Goal: Information Seeking & Learning: Find specific page/section

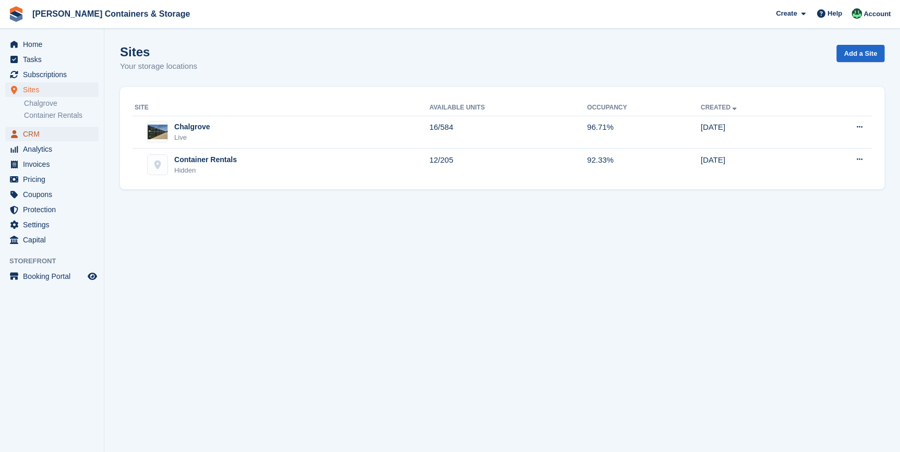
click at [42, 134] on span "CRM" at bounding box center [54, 134] width 63 height 15
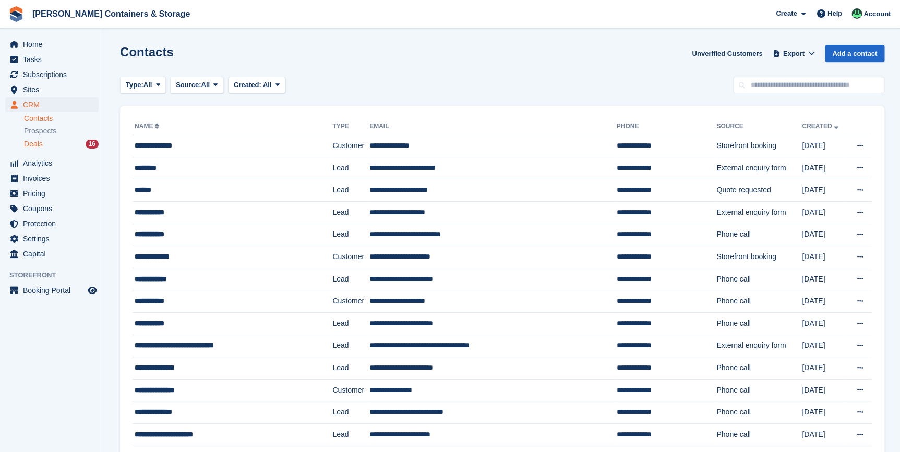
click at [63, 145] on div "Deals 16" at bounding box center [61, 144] width 75 height 10
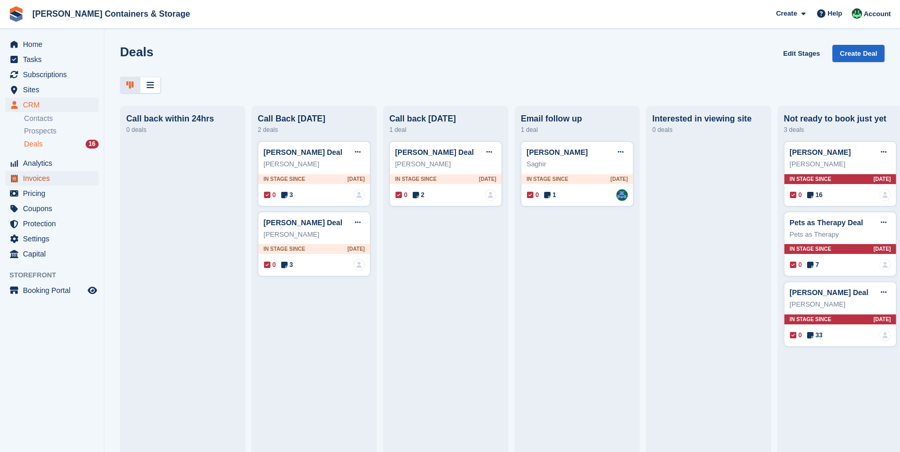
click at [41, 183] on span "Invoices" at bounding box center [54, 178] width 63 height 15
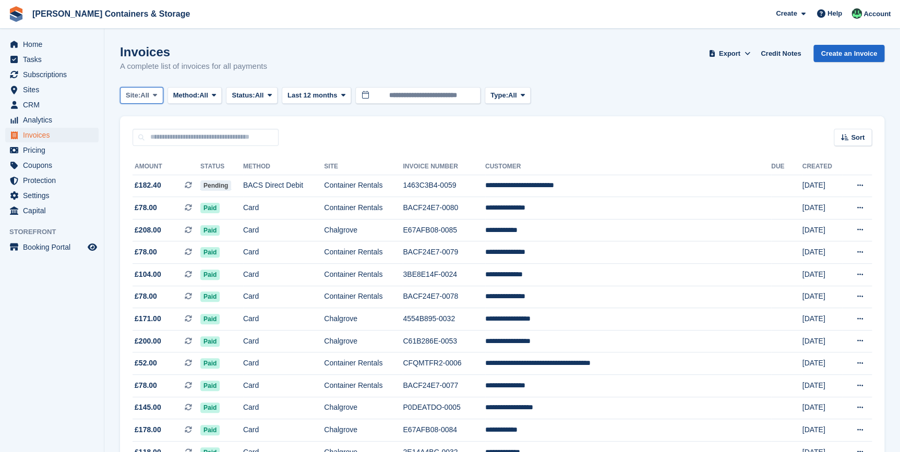
click at [157, 97] on icon at bounding box center [155, 95] width 4 height 7
click at [162, 145] on link "Chalgrove" at bounding box center [170, 138] width 91 height 19
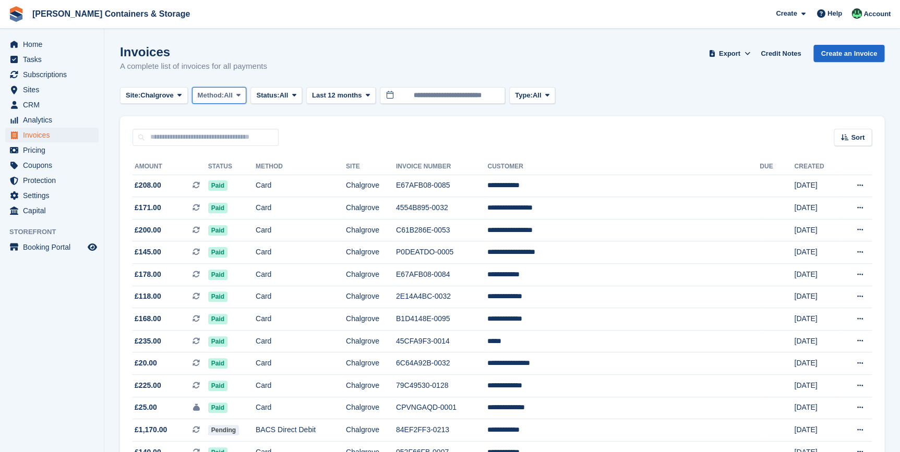
click at [239, 96] on icon at bounding box center [238, 95] width 4 height 7
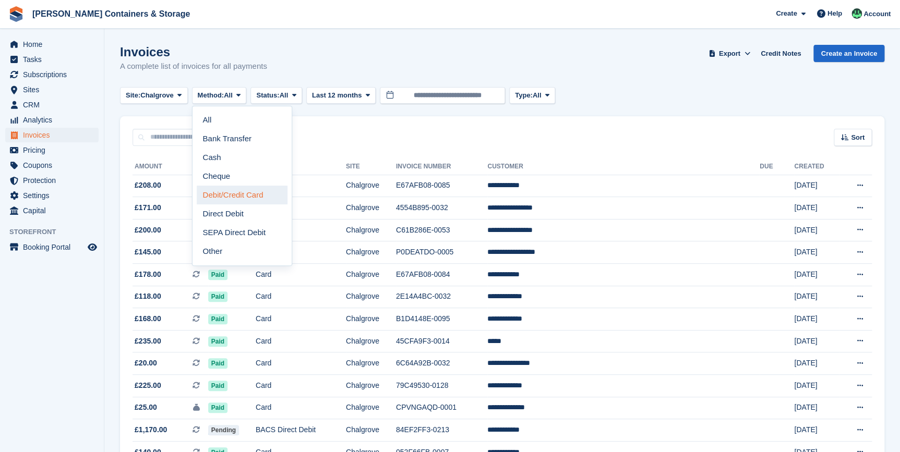
click at [236, 200] on link "Debit/Credit Card" at bounding box center [242, 195] width 91 height 19
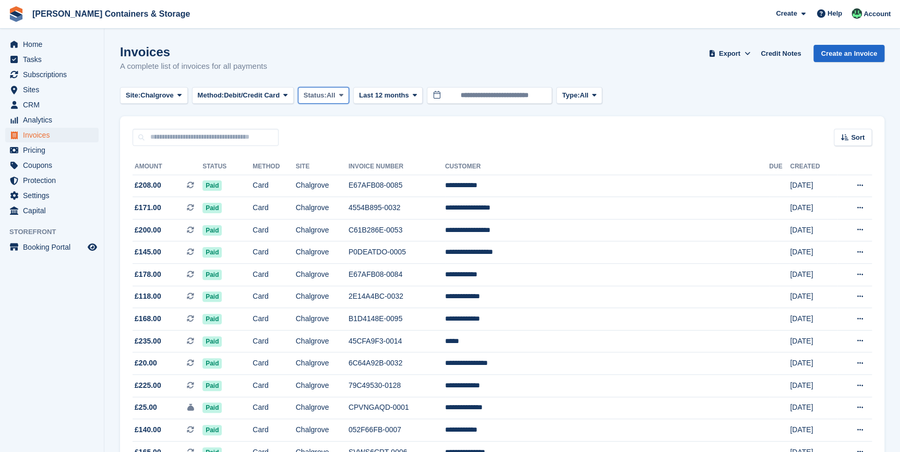
click at [335, 97] on span "All" at bounding box center [331, 95] width 9 height 10
click at [321, 184] on link "Open" at bounding box center [348, 176] width 91 height 19
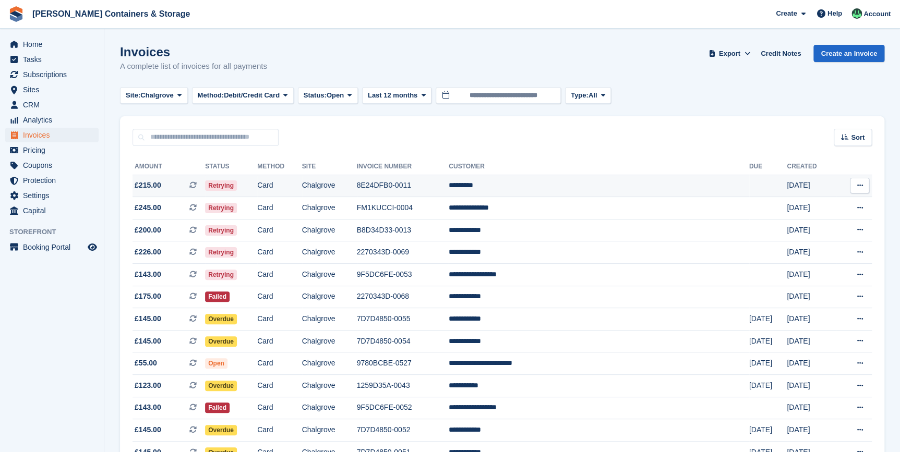
click at [190, 179] on td "£215.00 This is a recurring subscription invoice." at bounding box center [169, 186] width 73 height 22
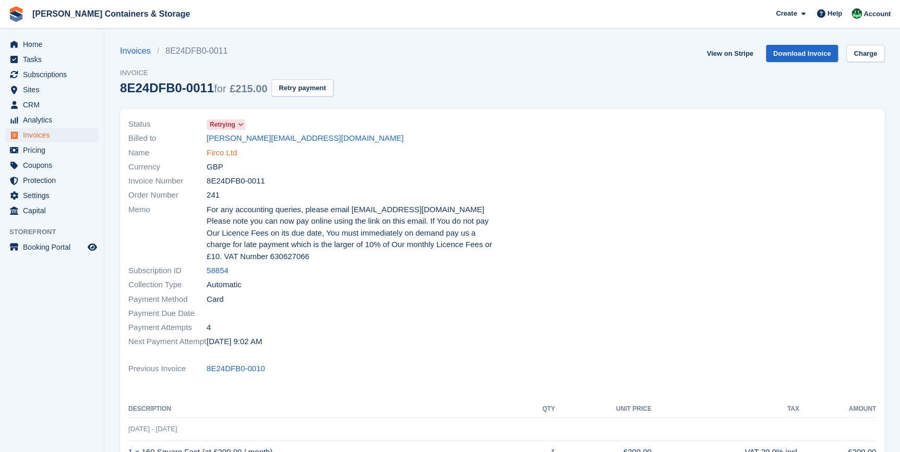
click at [228, 149] on link "Firco Ltd" at bounding box center [222, 153] width 30 height 12
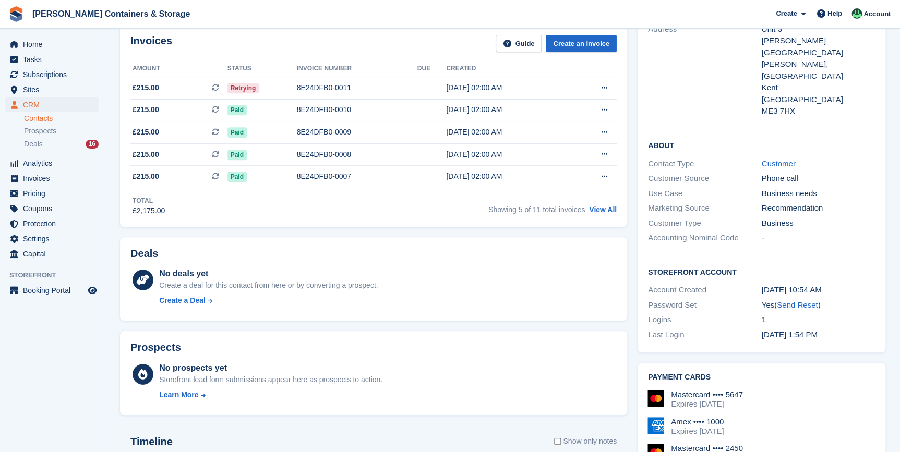
scroll to position [427, 0]
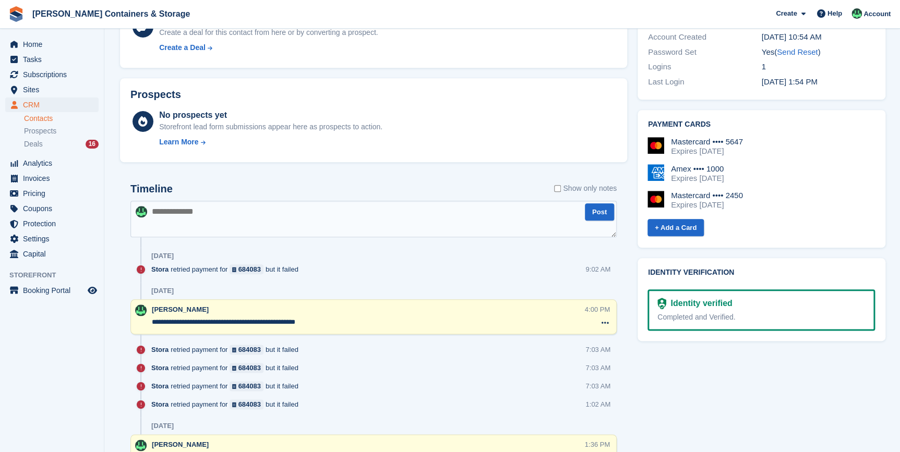
click at [224, 220] on textarea at bounding box center [373, 219] width 486 height 37
type textarea "*"
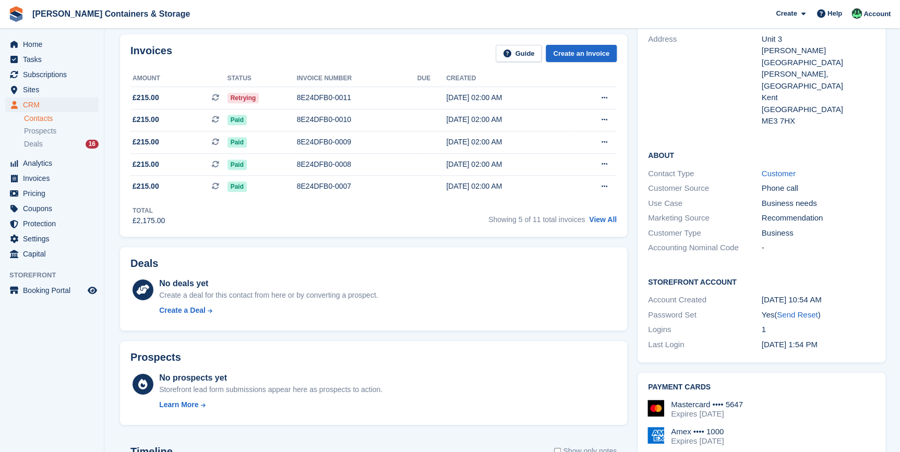
scroll to position [0, 0]
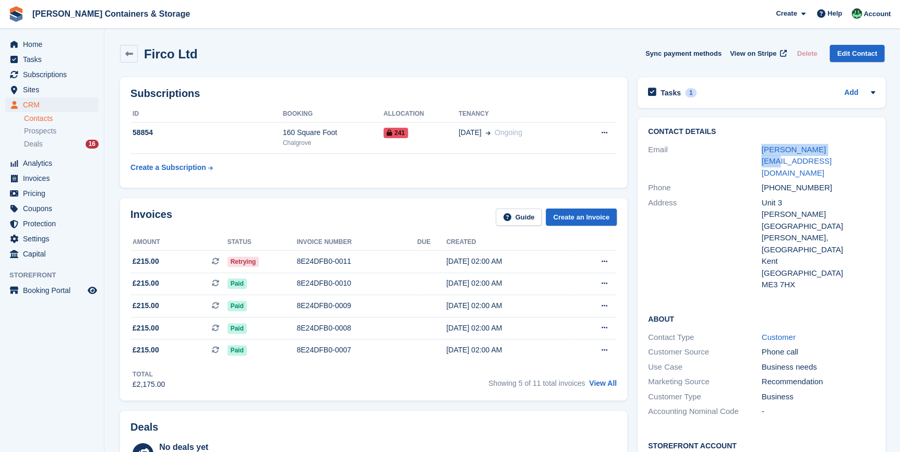
drag, startPoint x: 755, startPoint y: 141, endPoint x: 861, endPoint y: 149, distance: 106.2
click at [861, 149] on div "Email henry@firco.co.uk" at bounding box center [761, 161] width 227 height 39
copy div "henry@firco.co.uk"
click at [96, 292] on icon "Preview store" at bounding box center [92, 291] width 9 height 8
click at [753, 144] on div "Email" at bounding box center [705, 161] width 114 height 35
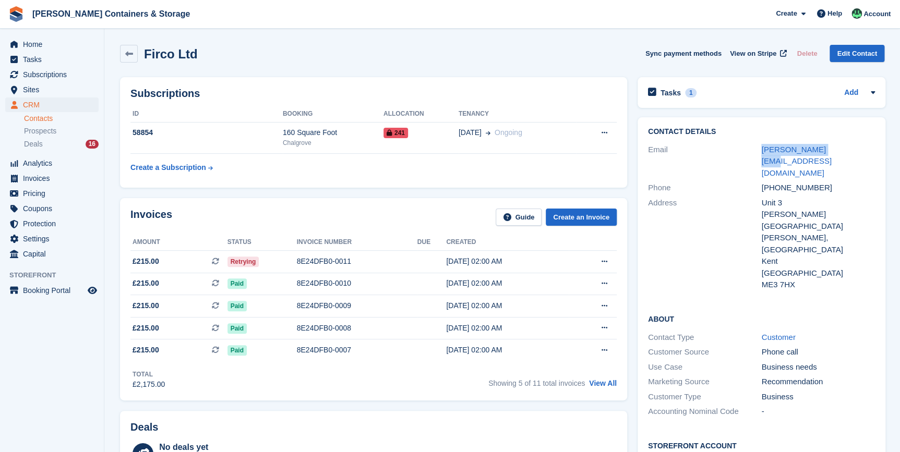
drag, startPoint x: 755, startPoint y: 147, endPoint x: 843, endPoint y: 148, distance: 87.7
click at [843, 148] on div "Email henry@firco.co.uk" at bounding box center [761, 161] width 227 height 39
copy div "henry@firco.co.uk"
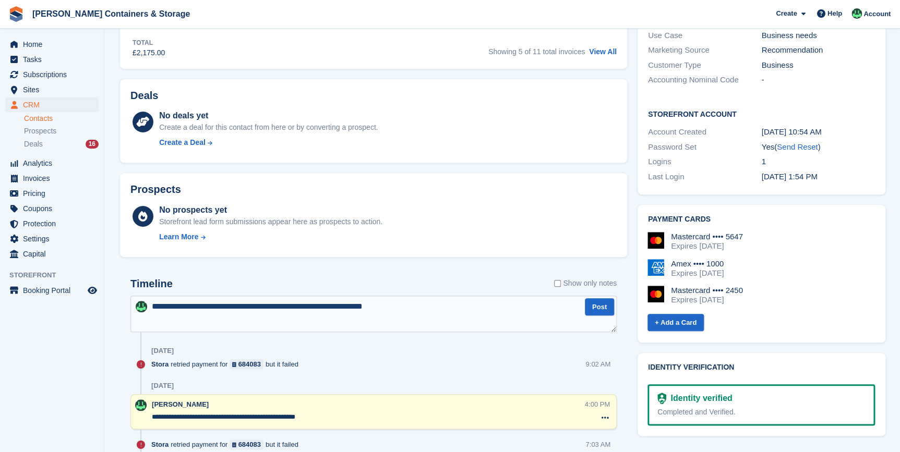
click at [426, 312] on textarea "**********" at bounding box center [373, 314] width 486 height 37
paste textarea "**********"
type textarea "**********"
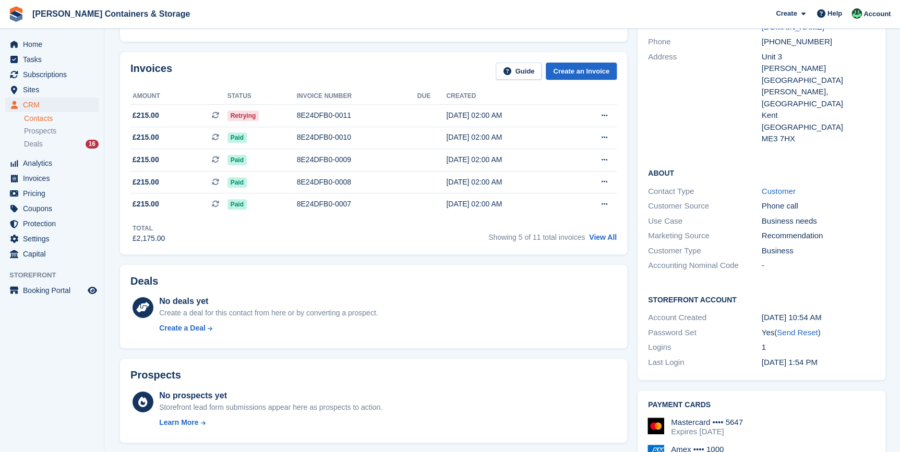
scroll to position [47, 0]
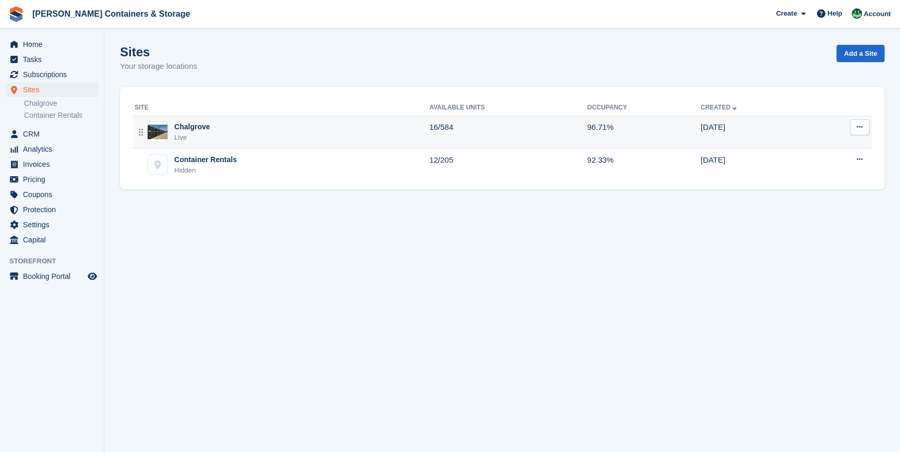
click at [154, 124] on figure at bounding box center [157, 132] width 21 height 21
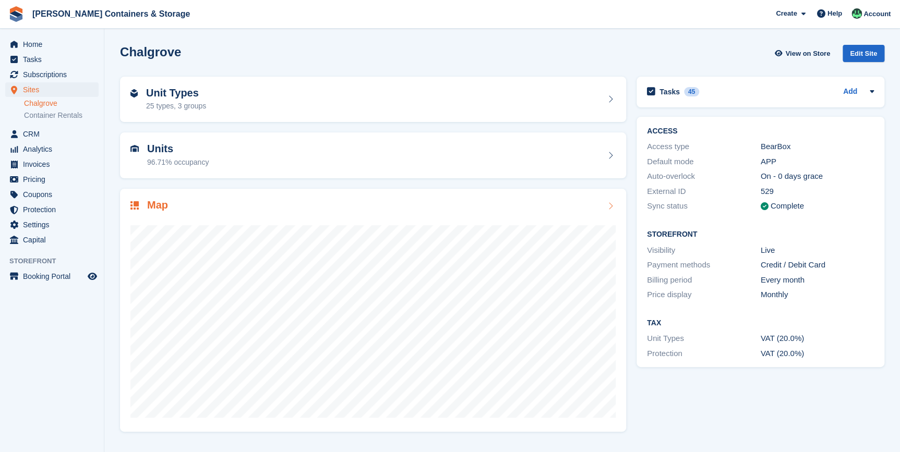
click at [167, 210] on h2 "Map" at bounding box center [157, 205] width 21 height 12
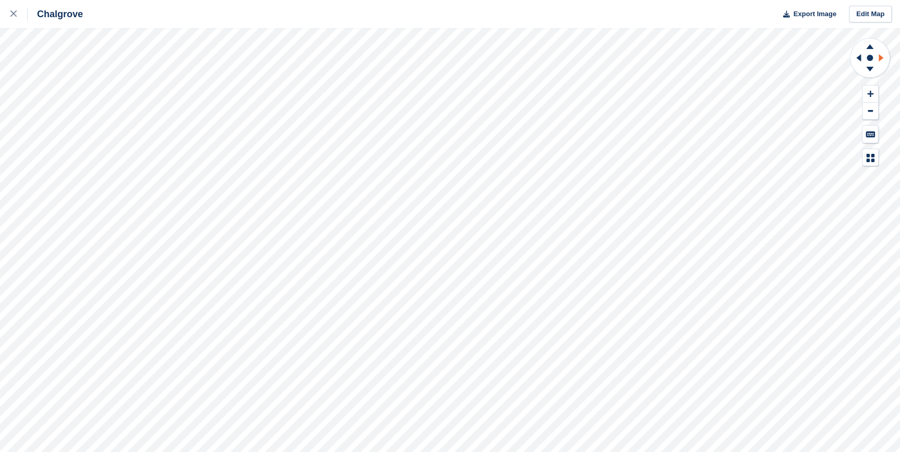
click at [880, 58] on icon at bounding box center [881, 57] width 5 height 7
click at [852, 58] on icon at bounding box center [857, 57] width 13 height 27
click at [867, 70] on icon at bounding box center [869, 70] width 27 height 13
click at [881, 62] on icon at bounding box center [882, 57] width 13 height 27
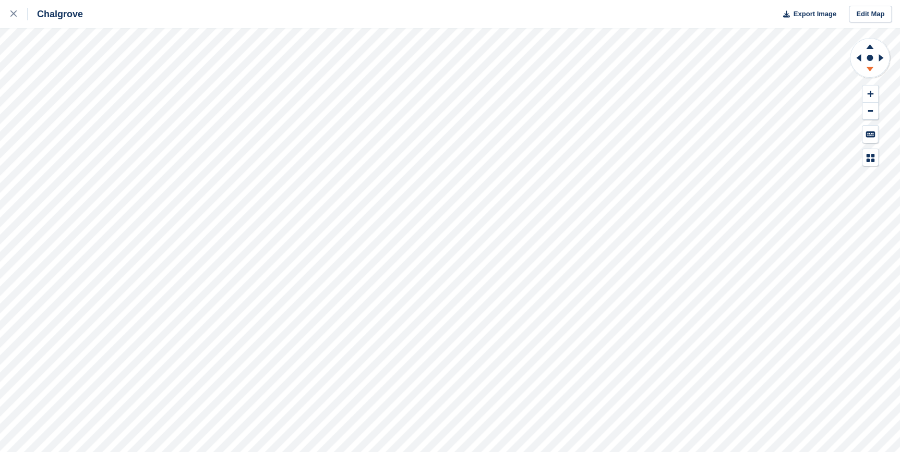
click at [872, 73] on icon at bounding box center [869, 70] width 27 height 13
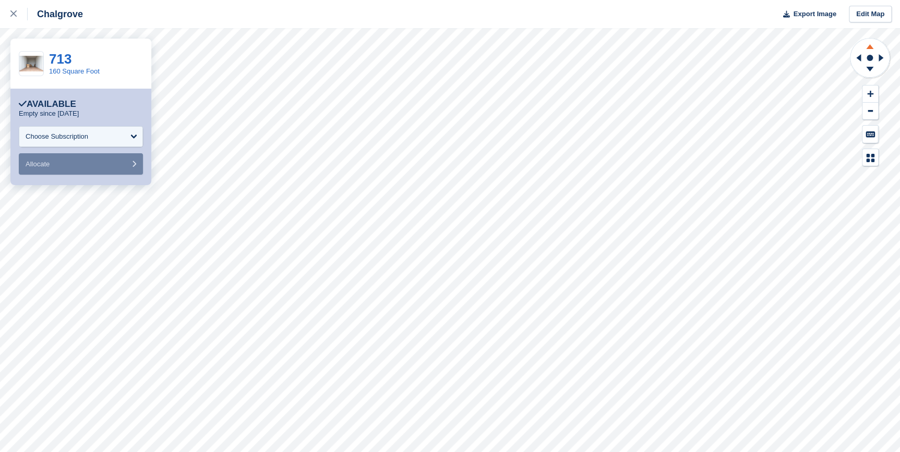
click at [868, 47] on icon at bounding box center [869, 46] width 7 height 5
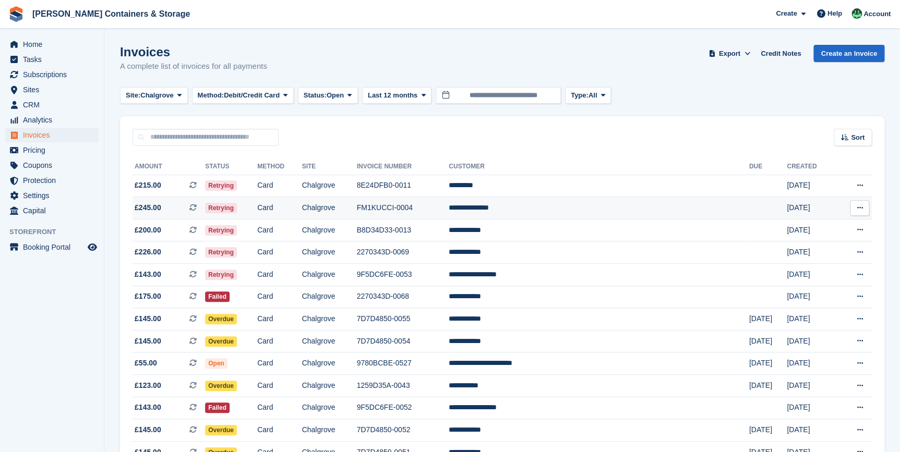
click at [302, 205] on td "Card" at bounding box center [279, 208] width 45 height 22
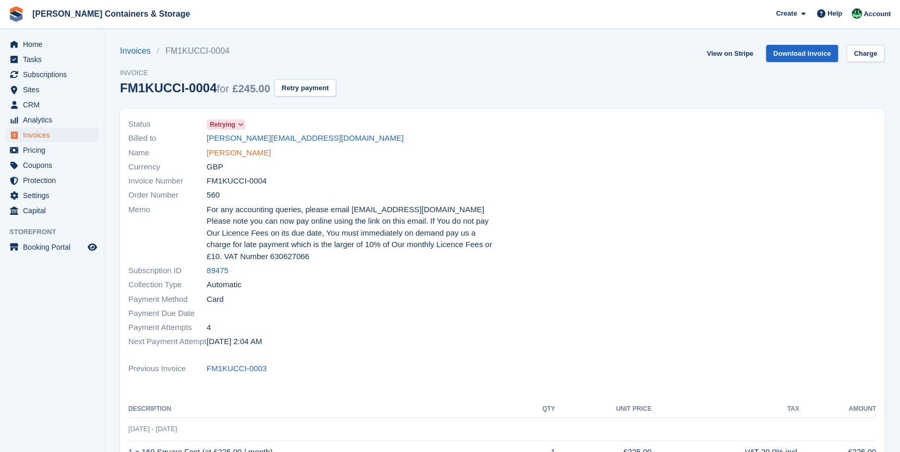
click at [230, 152] on link "[PERSON_NAME]" at bounding box center [239, 153] width 64 height 12
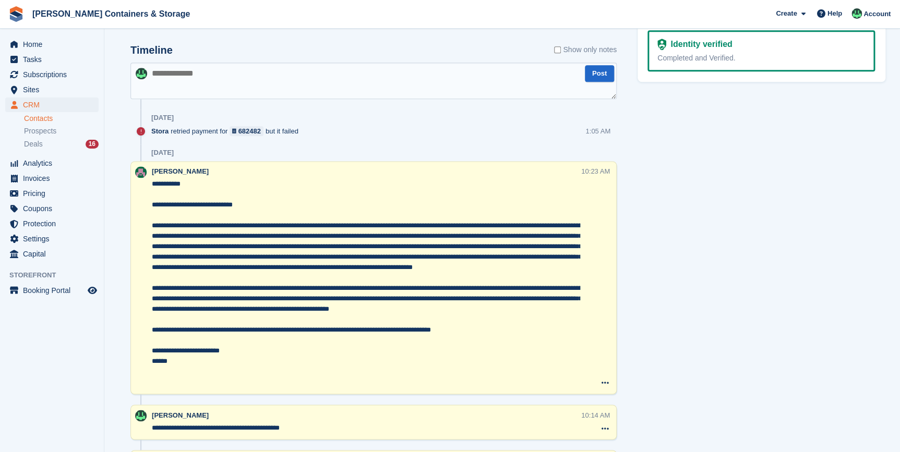
scroll to position [569, 0]
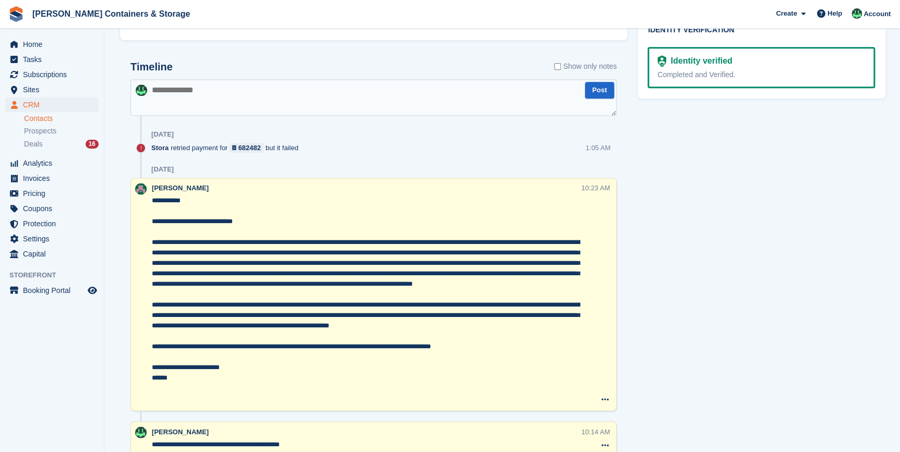
click at [178, 105] on textarea at bounding box center [373, 97] width 486 height 37
type textarea "**********"
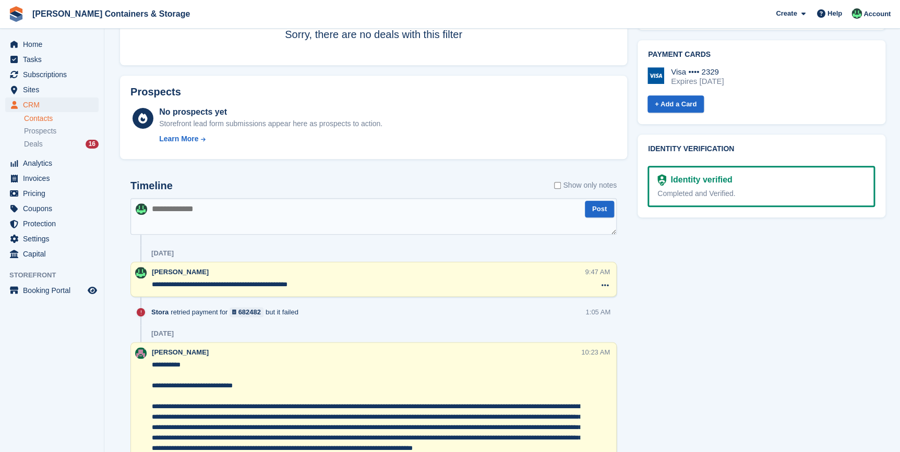
scroll to position [379, 0]
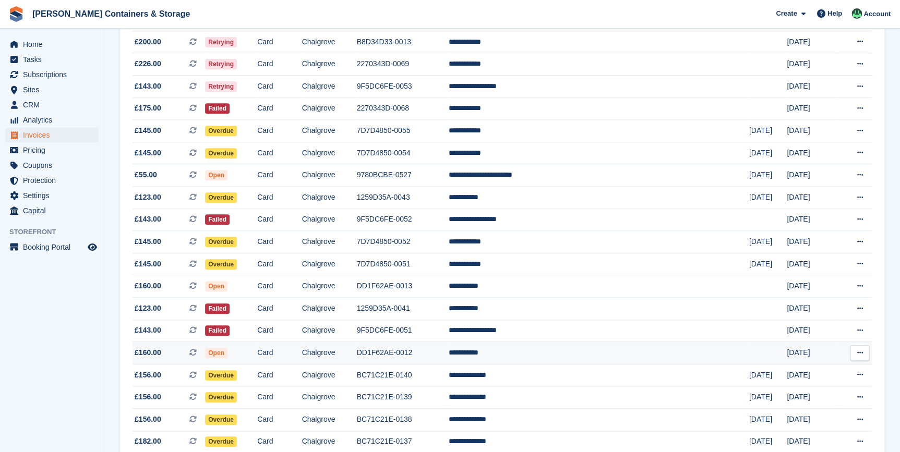
scroll to position [189, 0]
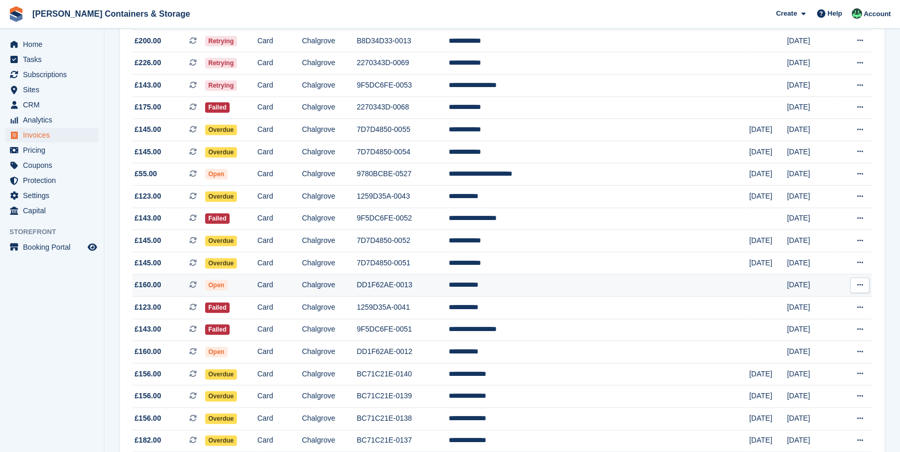
click at [256, 289] on td "Open" at bounding box center [231, 286] width 52 height 22
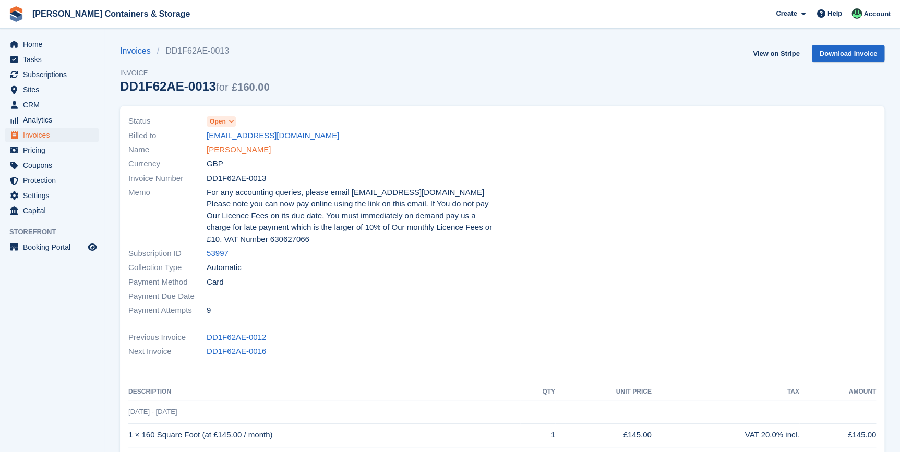
click at [218, 151] on link "[PERSON_NAME]" at bounding box center [239, 150] width 64 height 12
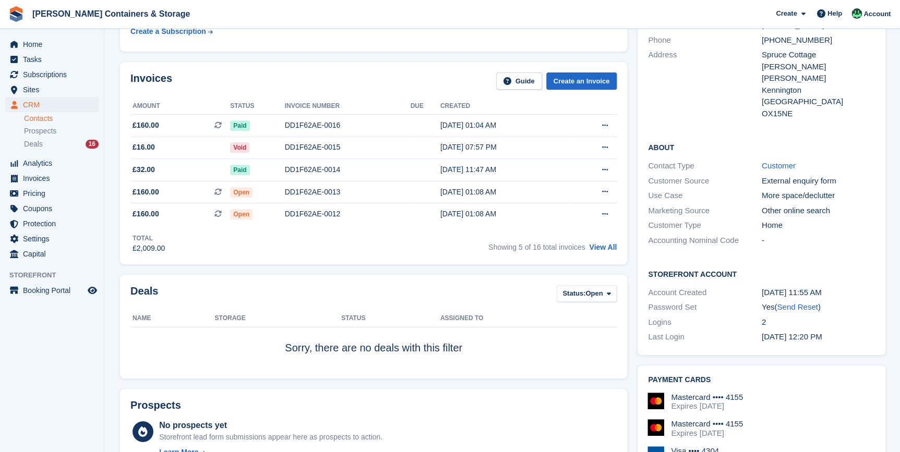
scroll to position [142, 0]
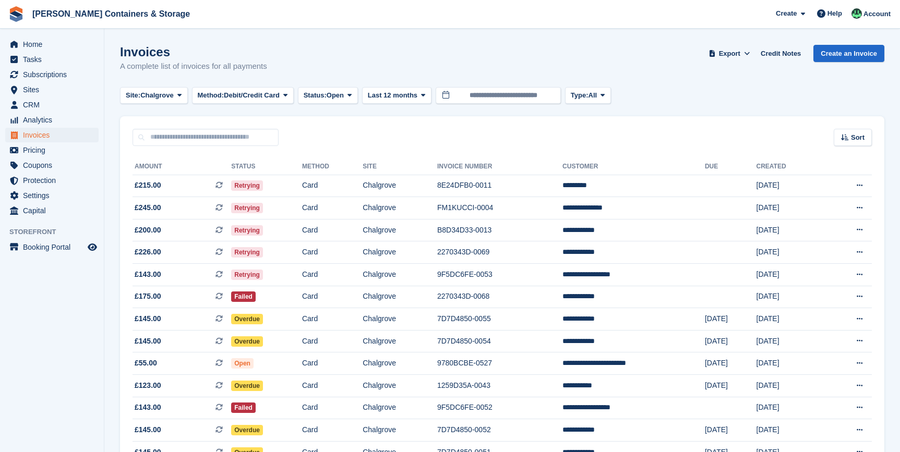
scroll to position [189, 0]
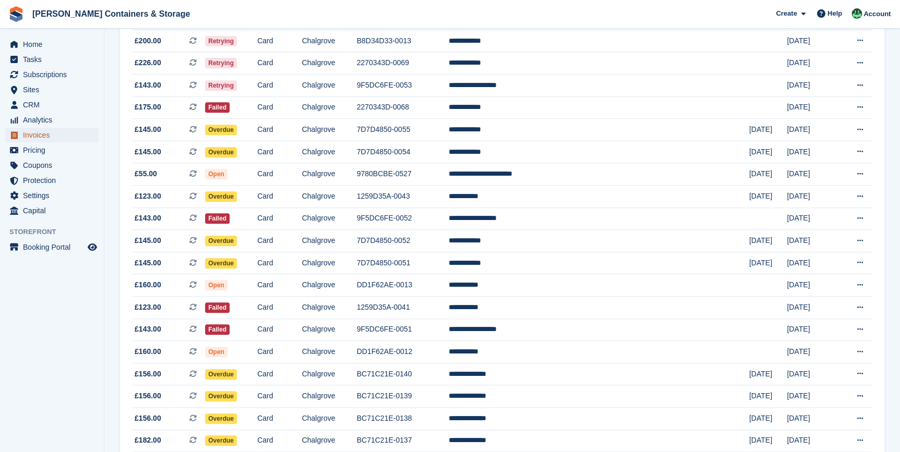
click at [39, 132] on span "Invoices" at bounding box center [54, 135] width 63 height 15
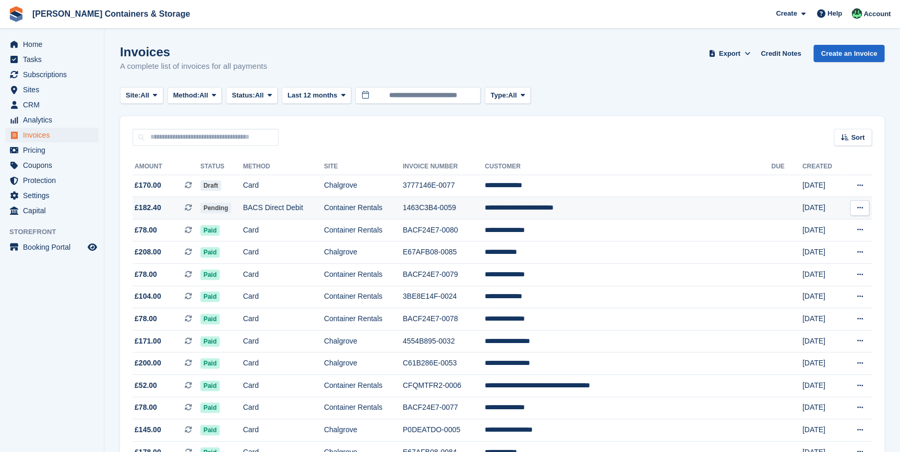
click at [173, 202] on td "£182.40 This is a recurring subscription invoice." at bounding box center [167, 208] width 68 height 22
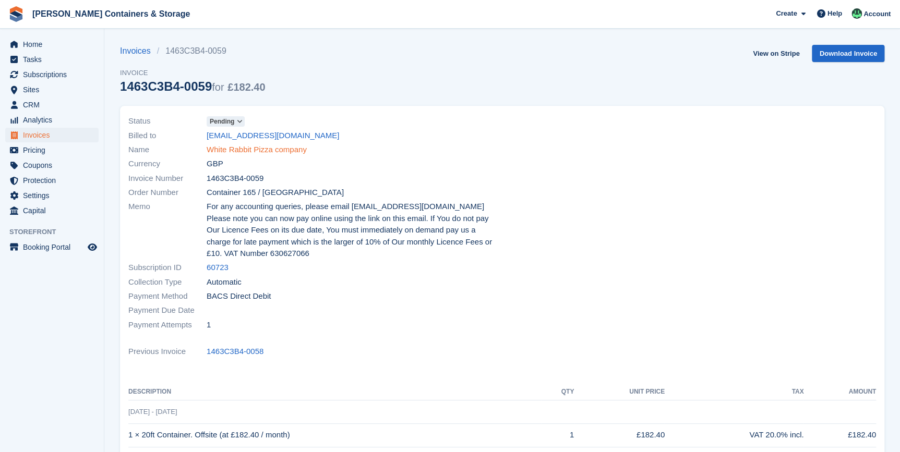
click at [239, 150] on link "White Rabbit Pizza company" at bounding box center [257, 150] width 100 height 12
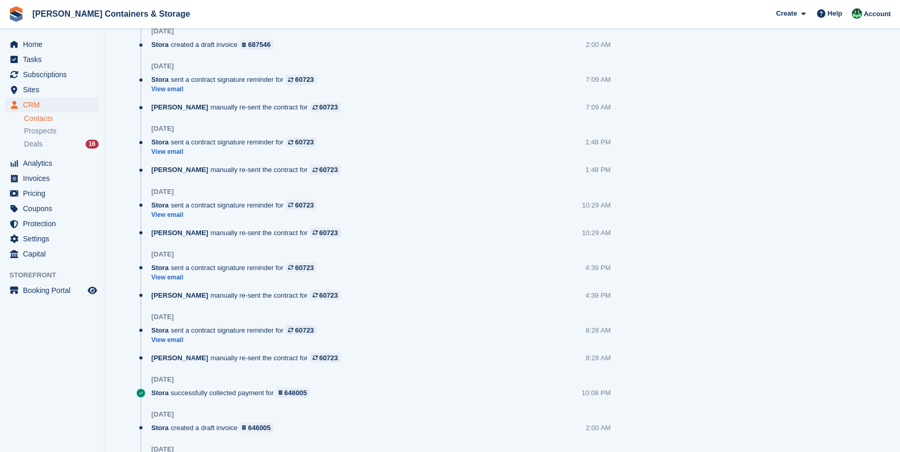
scroll to position [806, 0]
click at [43, 147] on div "Deals 16" at bounding box center [61, 144] width 75 height 10
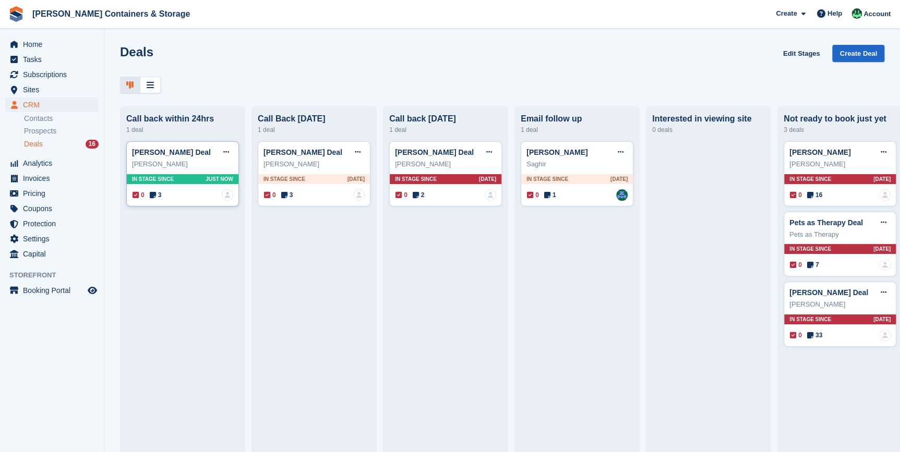
click at [163, 198] on div "0 3 No one is assigned to this deal" at bounding box center [183, 194] width 101 height 11
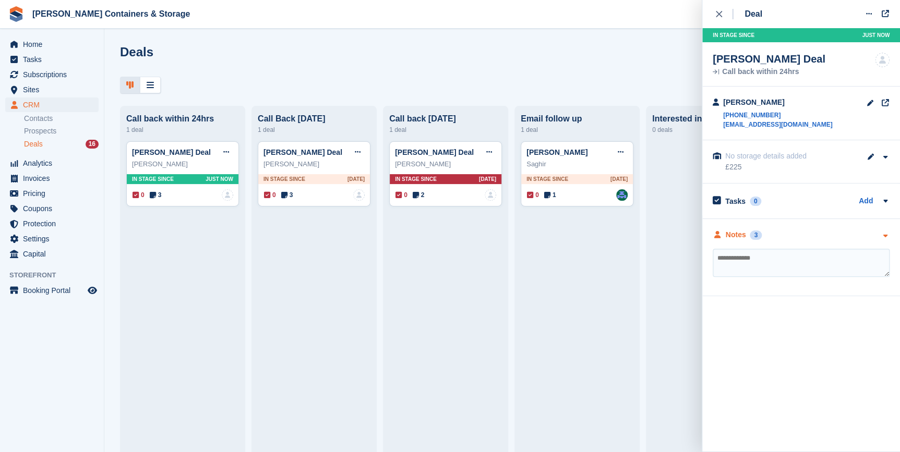
click at [731, 233] on div "Notes" at bounding box center [736, 235] width 20 height 11
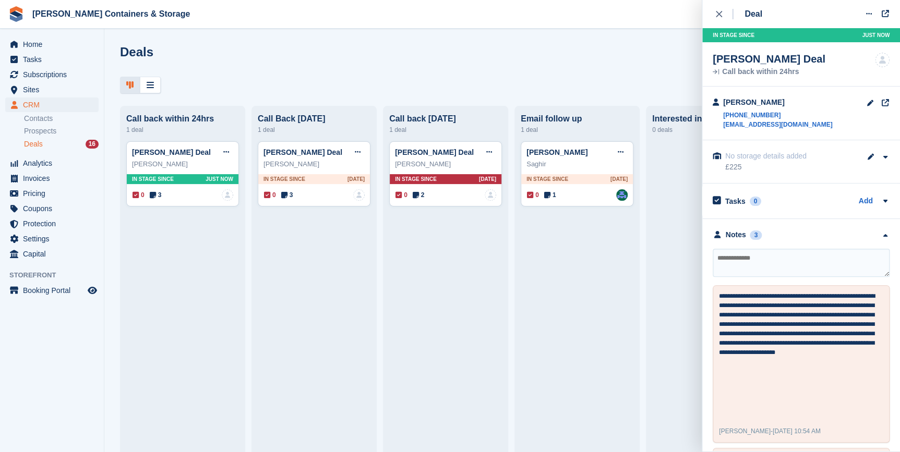
click at [741, 263] on textarea at bounding box center [801, 263] width 177 height 28
type textarea "**********"
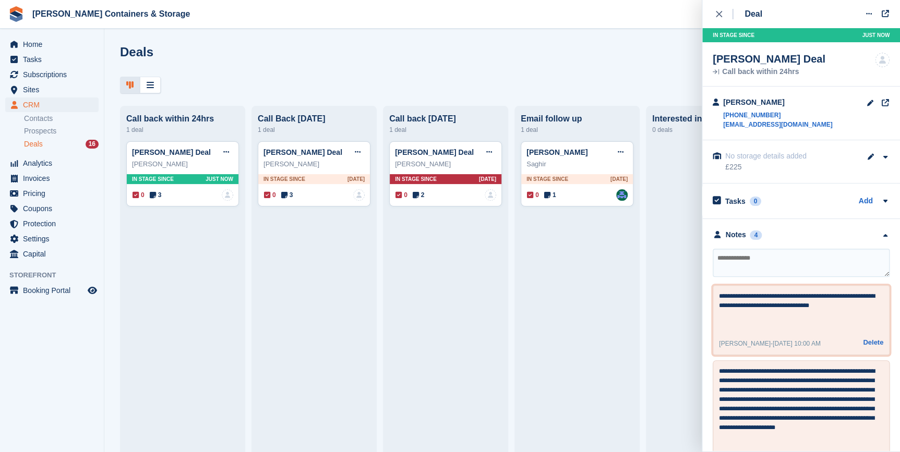
click at [743, 306] on textarea "**********" at bounding box center [798, 311] width 158 height 38
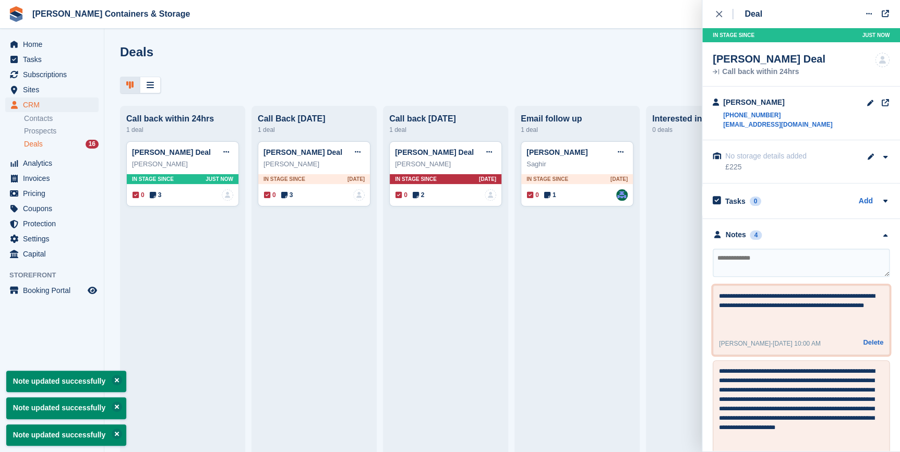
type textarea "**********"
click at [753, 270] on textarea at bounding box center [801, 263] width 177 height 28
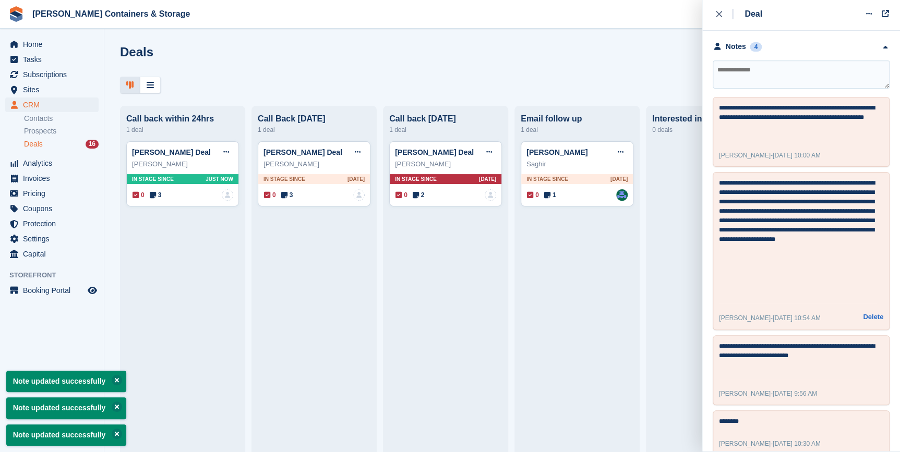
scroll to position [189, 0]
click at [281, 153] on link "[PERSON_NAME] Deal" at bounding box center [303, 152] width 79 height 8
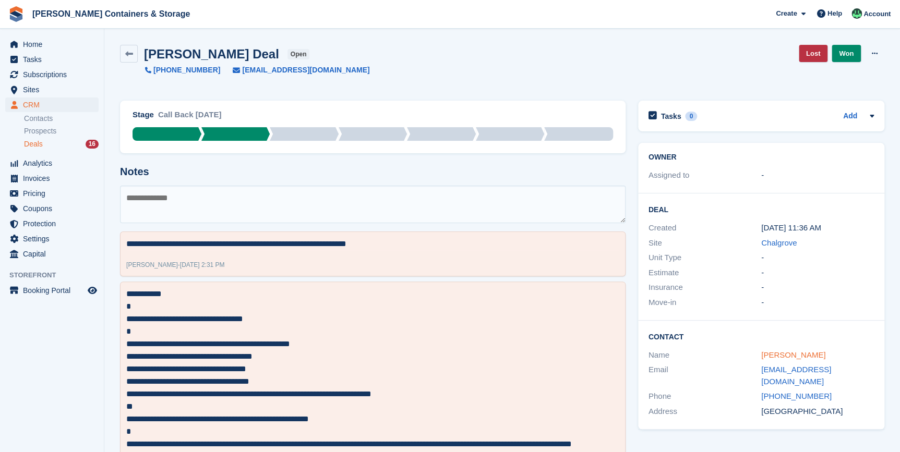
click at [788, 359] on link "[PERSON_NAME]" at bounding box center [793, 355] width 64 height 9
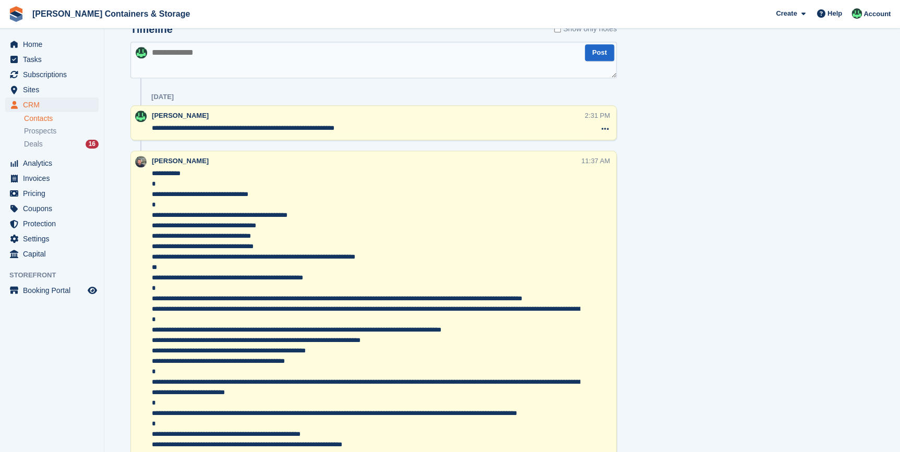
scroll to position [474, 0]
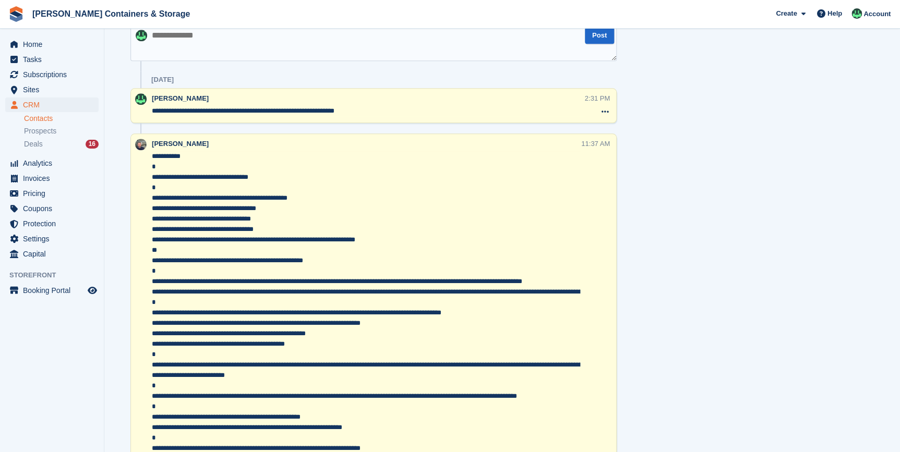
drag, startPoint x: 152, startPoint y: 155, endPoint x: 206, endPoint y: 211, distance: 77.9
click at [206, 211] on textarea at bounding box center [366, 318] width 428 height 334
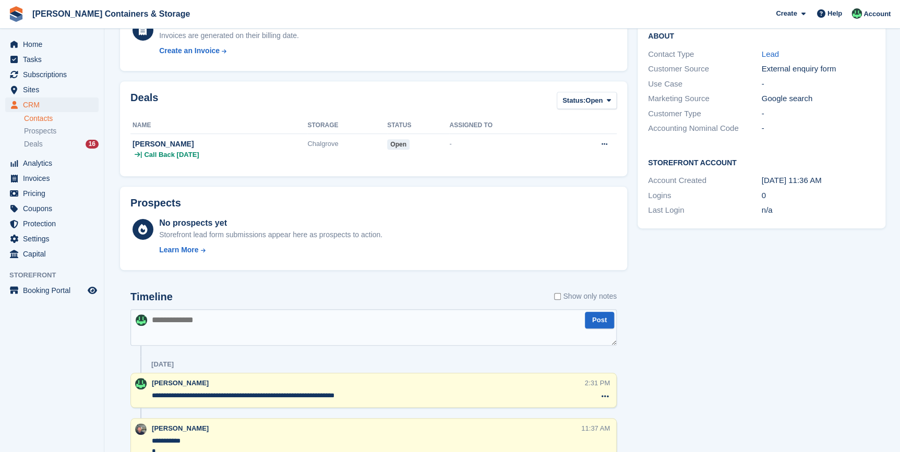
click at [229, 317] on textarea at bounding box center [373, 327] width 486 height 37
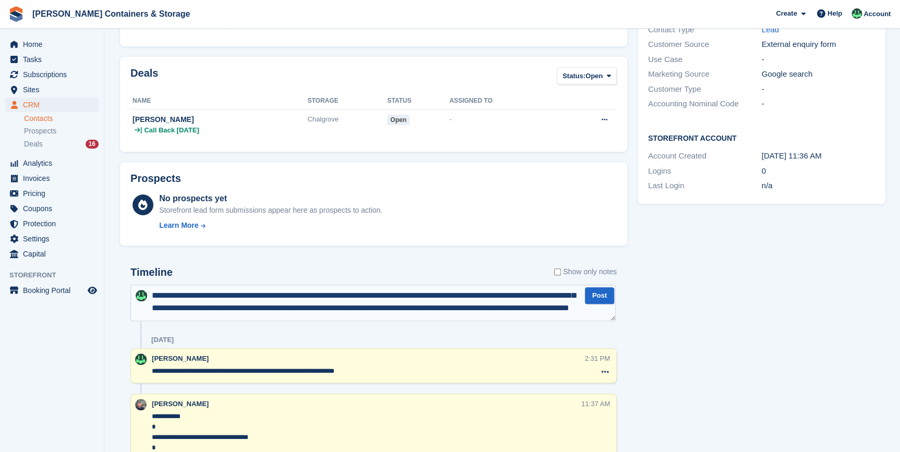
scroll to position [237, 0]
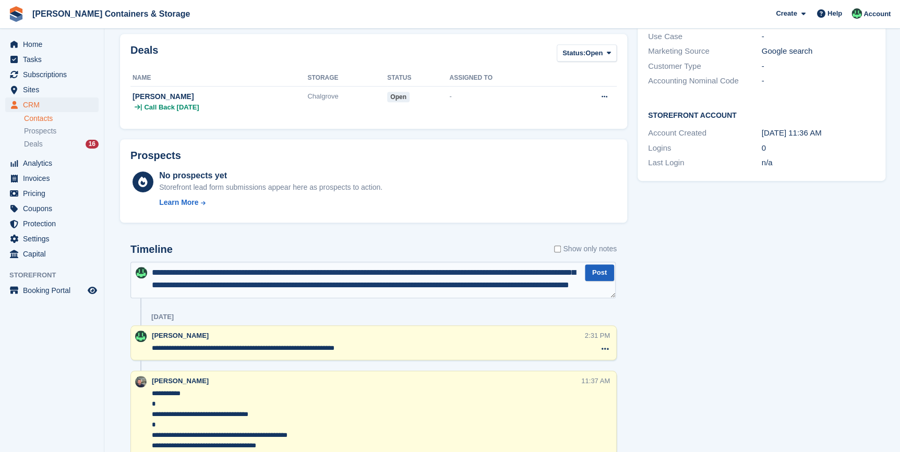
type textarea "**********"
click at [591, 271] on button "Post" at bounding box center [599, 273] width 29 height 17
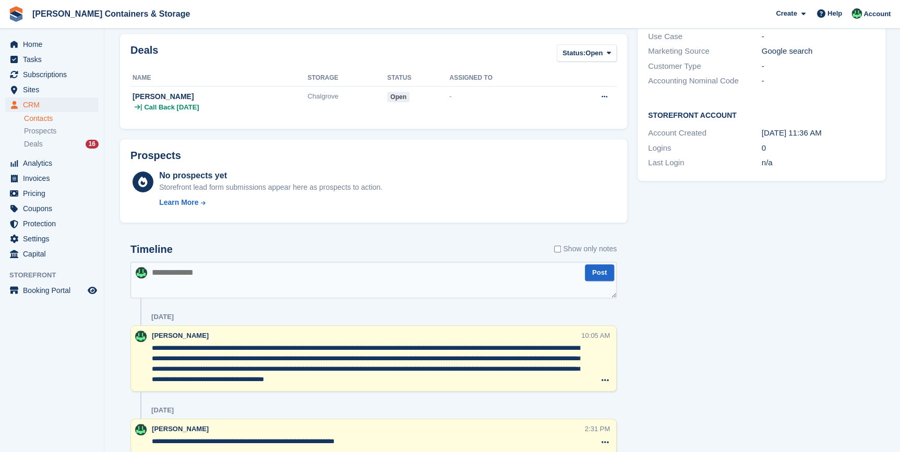
click at [488, 380] on textarea "**********" at bounding box center [366, 364] width 428 height 42
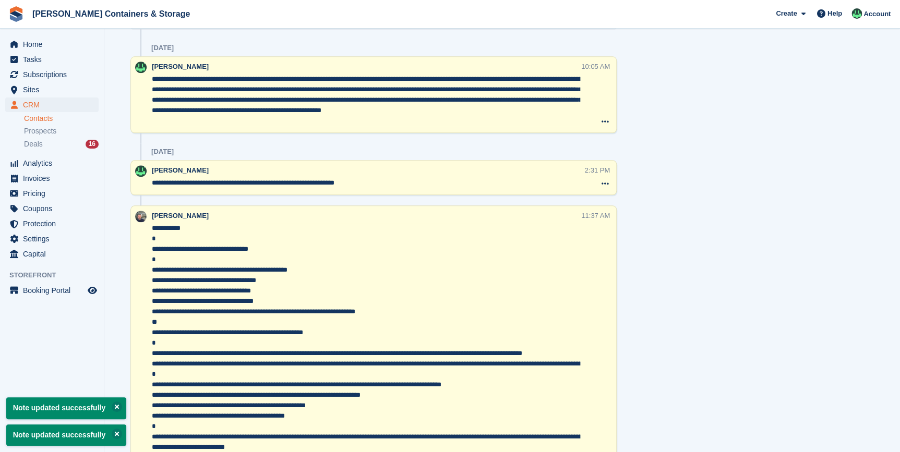
scroll to position [522, 0]
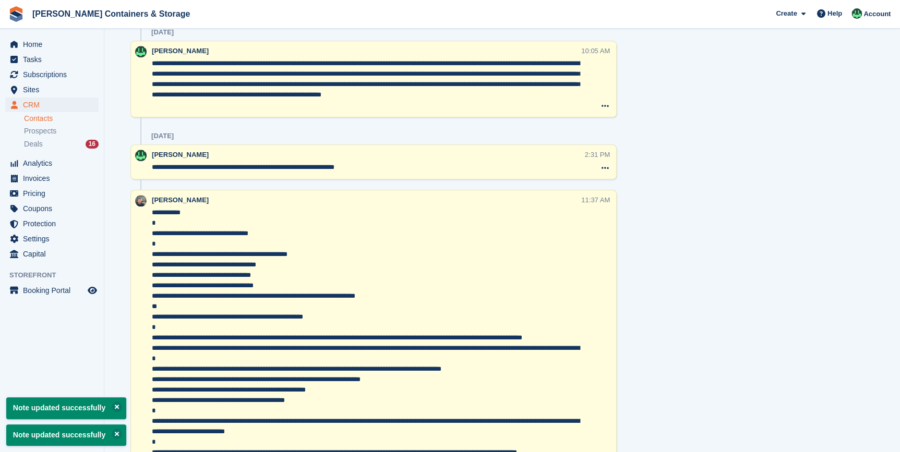
type textarea "**********"
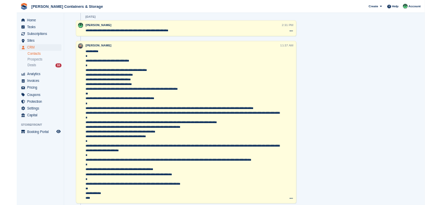
scroll to position [729, 0]
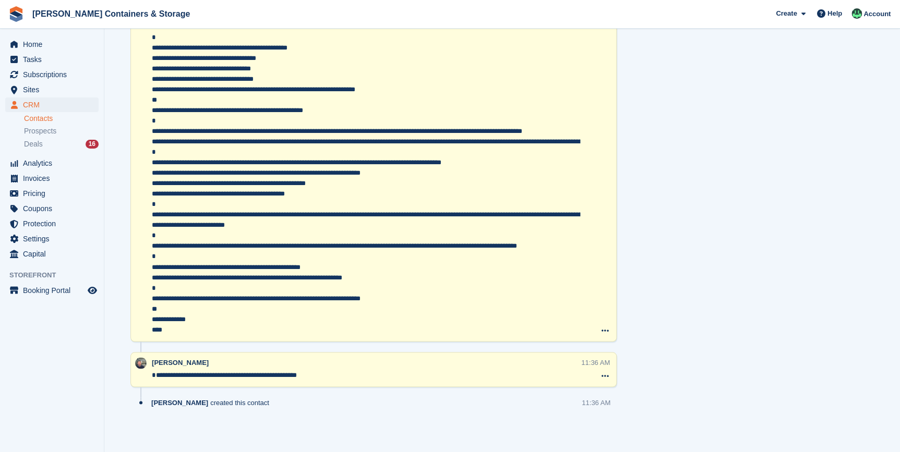
drag, startPoint x: 151, startPoint y: 212, endPoint x: 262, endPoint y: 313, distance: 149.6
click at [262, 313] on textarea at bounding box center [366, 168] width 428 height 334
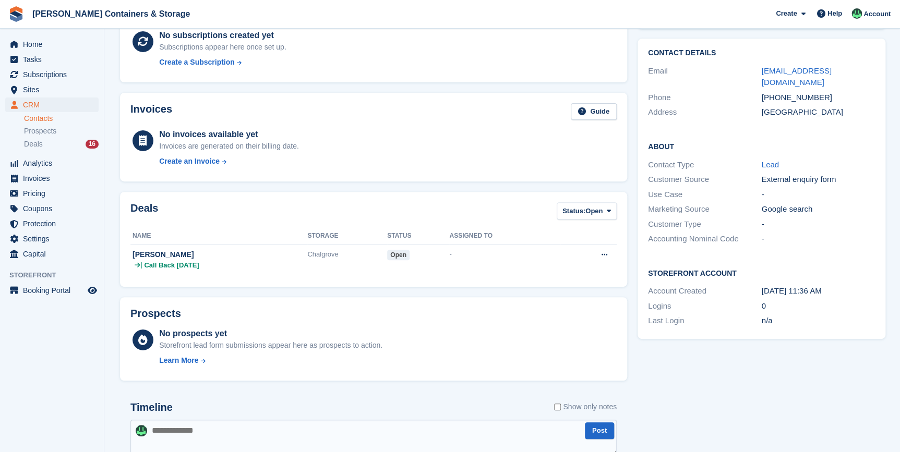
scroll to position [0, 0]
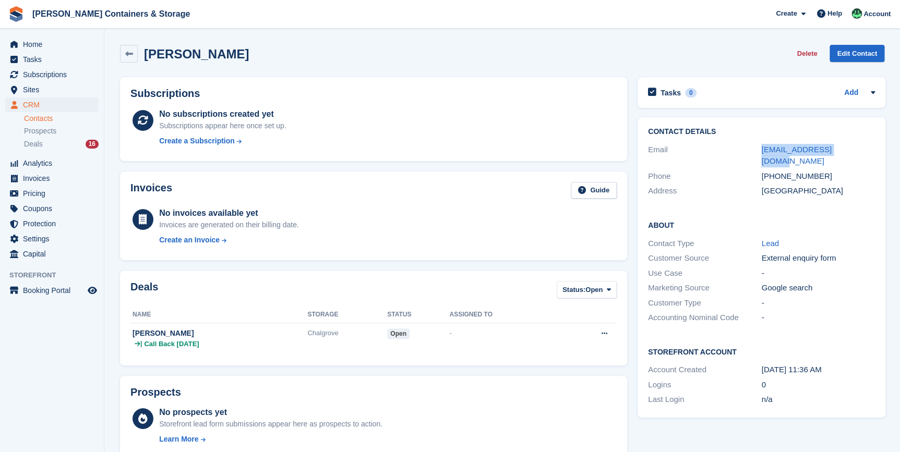
drag, startPoint x: 747, startPoint y: 147, endPoint x: 865, endPoint y: 157, distance: 118.9
click at [865, 157] on div "Email ashleyjreed@gmail.com" at bounding box center [761, 155] width 227 height 27
copy div "ashleyjreed@gmail.com"
click at [30, 103] on span "CRM" at bounding box center [54, 105] width 63 height 15
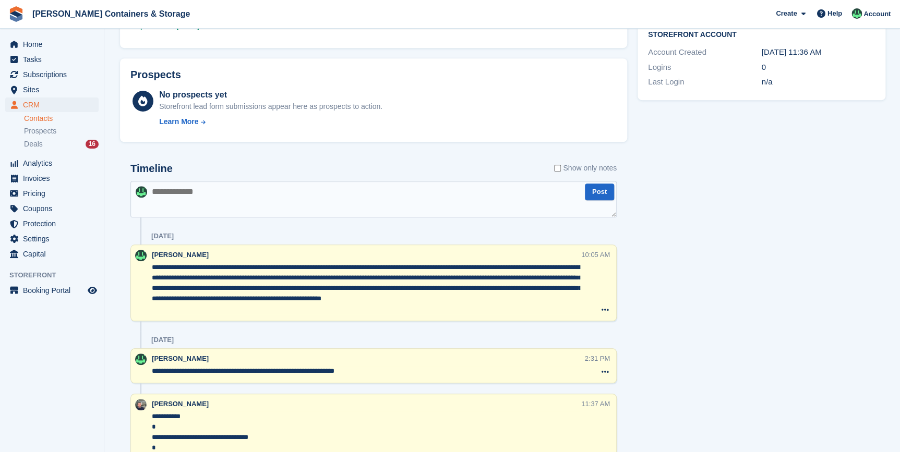
scroll to position [332, 0]
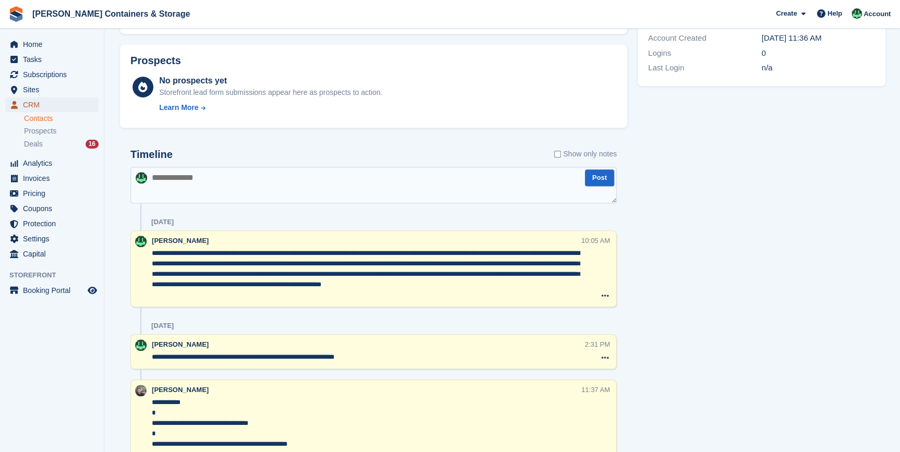
click at [35, 106] on span "CRM" at bounding box center [54, 105] width 63 height 15
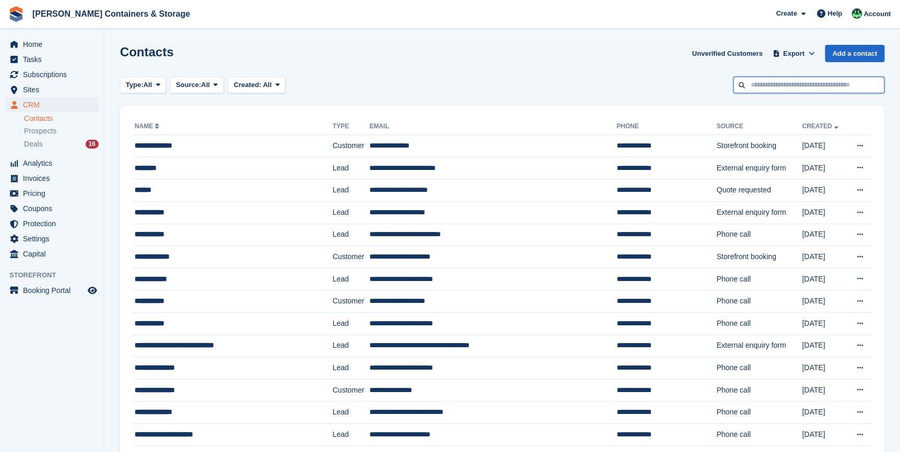
click at [772, 83] on input "text" at bounding box center [808, 85] width 151 height 17
type input "*******"
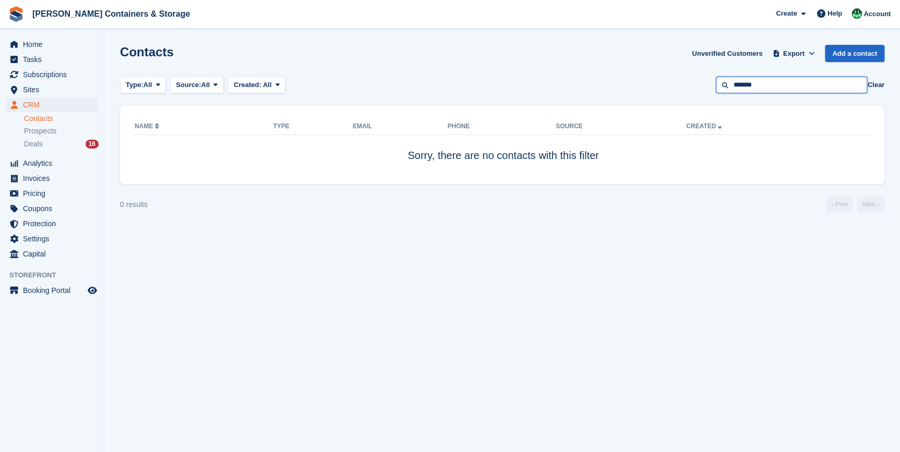
drag, startPoint x: 772, startPoint y: 83, endPoint x: 711, endPoint y: 92, distance: 62.2
click at [711, 92] on div "Type: All All Lead Customer Source: All All Storefront Backoffice Pre-Opening i…" at bounding box center [502, 85] width 765 height 17
type input "********"
drag, startPoint x: 771, startPoint y: 88, endPoint x: 665, endPoint y: 81, distance: 106.7
click at [665, 81] on div "Type: All All Lead Customer Source: All All Storefront Backoffice Pre-Opening i…" at bounding box center [502, 85] width 765 height 17
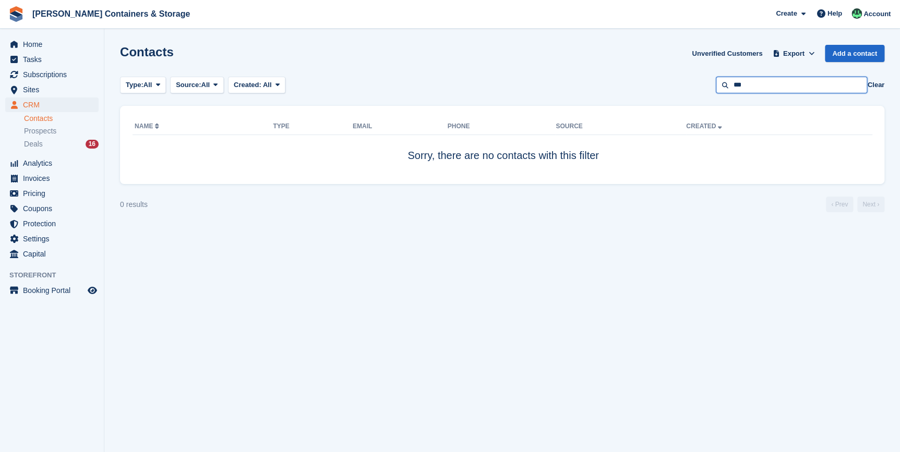
type input "***"
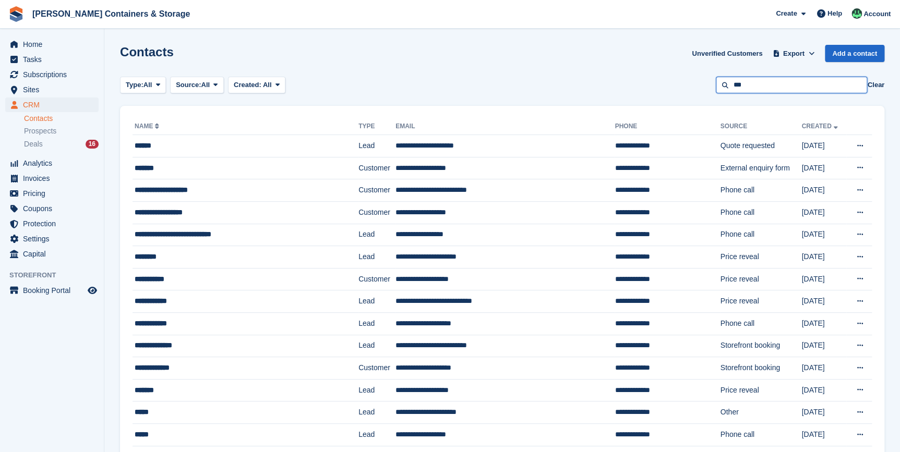
drag, startPoint x: 686, startPoint y: 75, endPoint x: 656, endPoint y: 79, distance: 30.6
click at [656, 79] on div "Type: All All Lead Customer Source: All All Storefront Backoffice Pre-Opening i…" at bounding box center [502, 85] width 765 height 17
type input "********"
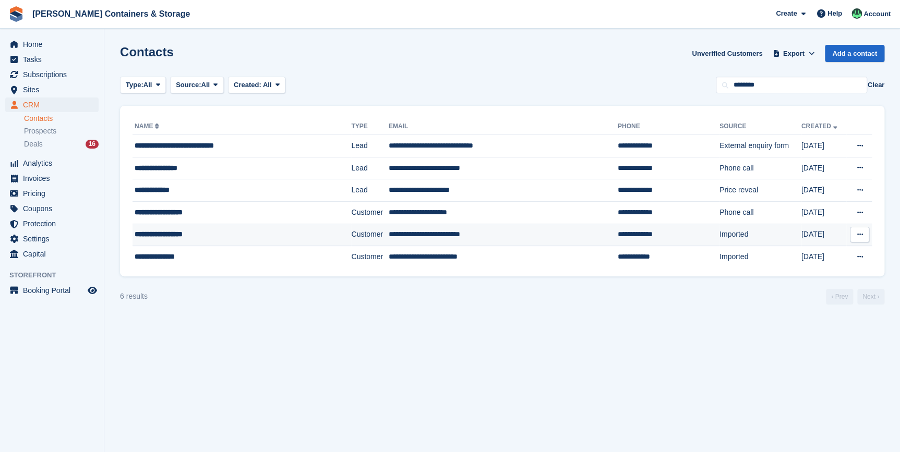
click at [171, 238] on div "**********" at bounding box center [227, 234] width 184 height 11
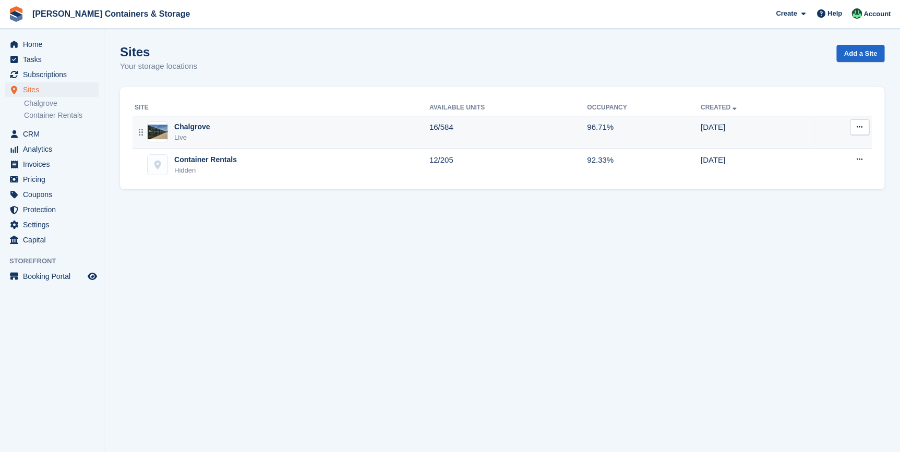
click at [176, 116] on td "Chalgrove Live" at bounding box center [281, 132] width 297 height 33
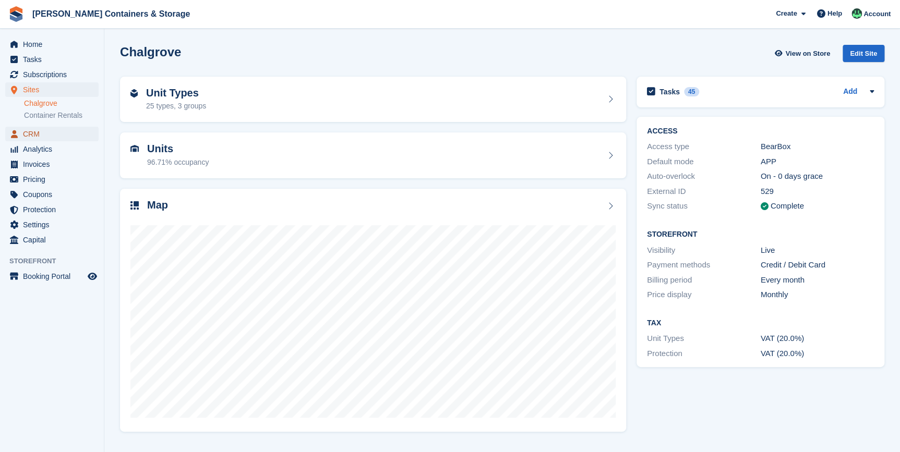
click at [28, 135] on span "CRM" at bounding box center [54, 134] width 63 height 15
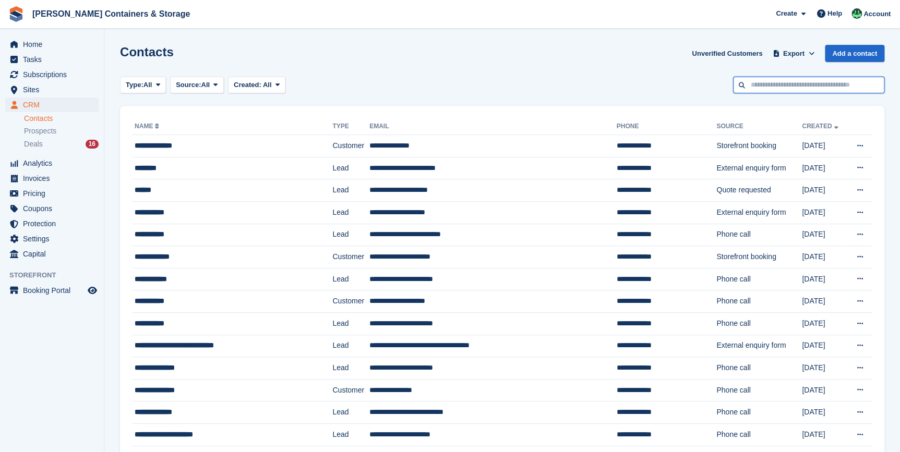
click at [798, 81] on input "text" at bounding box center [808, 85] width 151 height 17
type input "*****"
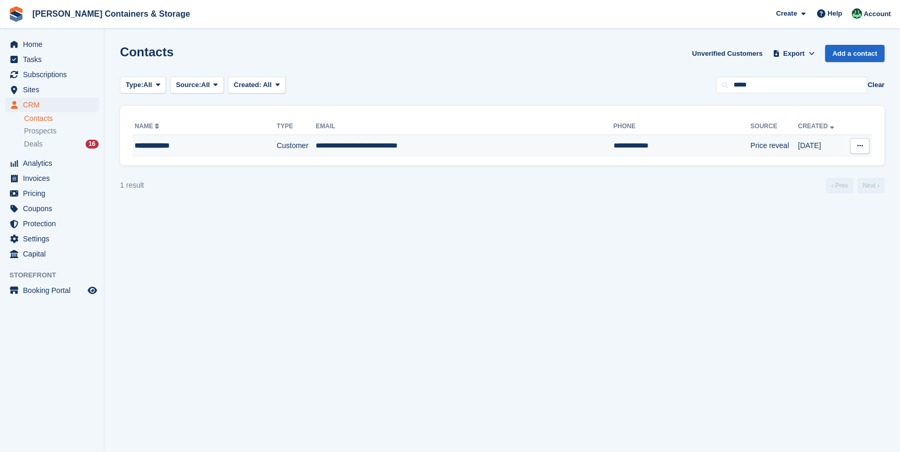
click at [227, 150] on div "**********" at bounding box center [192, 145] width 115 height 11
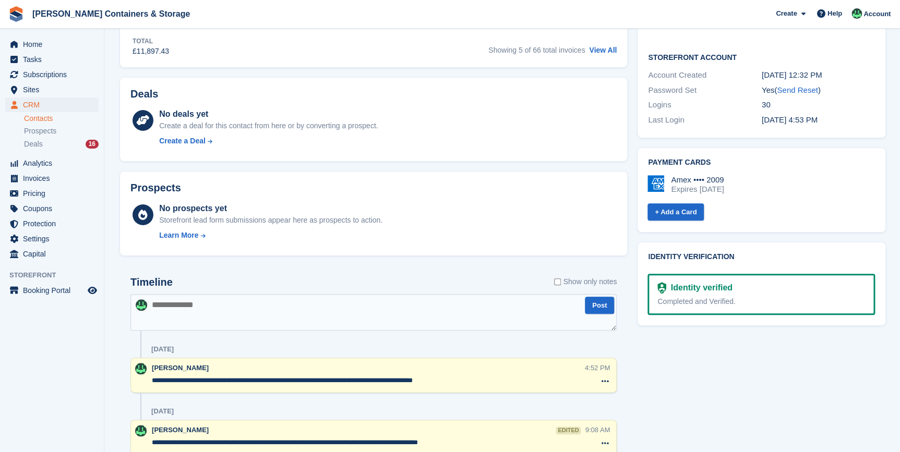
scroll to position [522, 0]
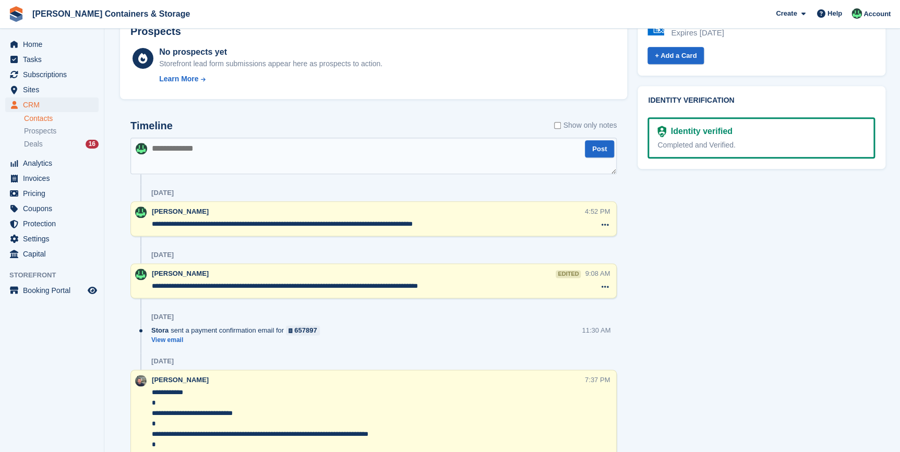
click at [176, 164] on textarea at bounding box center [373, 156] width 486 height 37
paste textarea "**********"
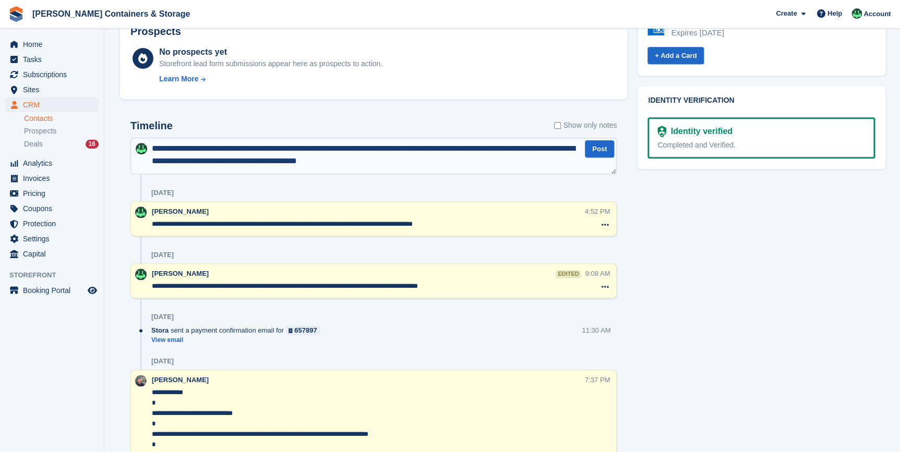
drag, startPoint x: 418, startPoint y: 165, endPoint x: 175, endPoint y: 147, distance: 243.4
click at [175, 147] on textarea "**********" at bounding box center [373, 156] width 486 height 37
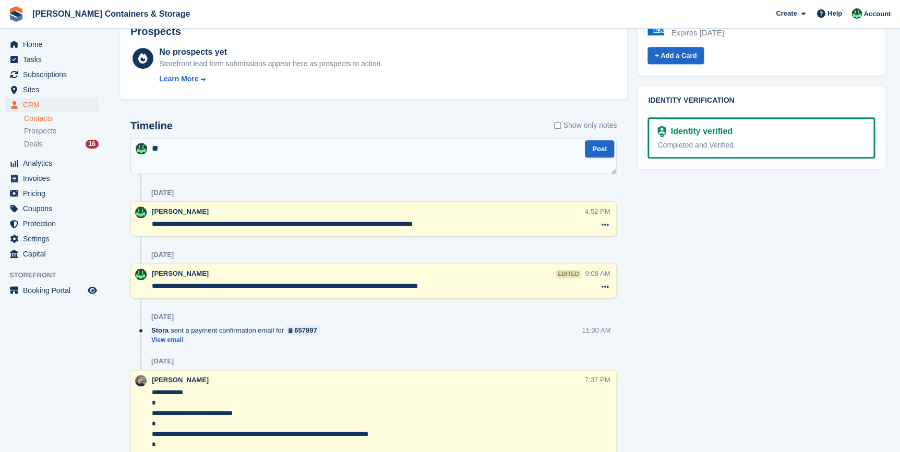
type textarea "*"
click at [442, 222] on textarea "**********" at bounding box center [368, 224] width 433 height 10
paste textarea "**********"
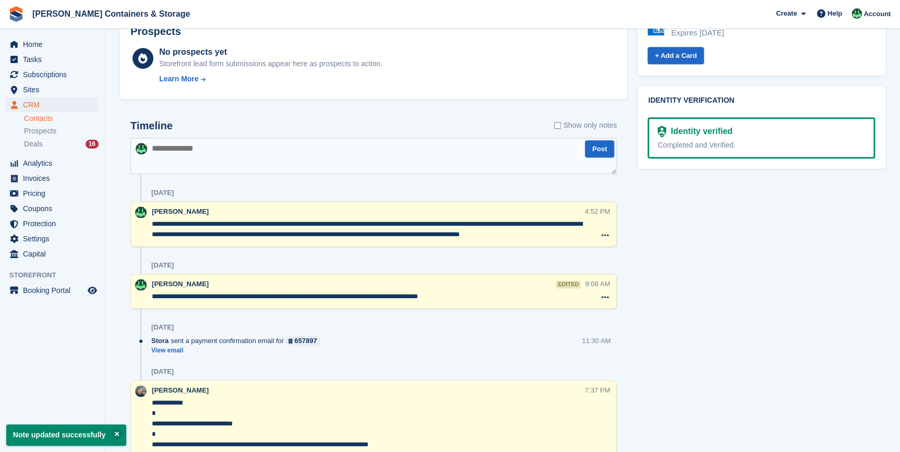
drag, startPoint x: 226, startPoint y: 237, endPoint x: 447, endPoint y: 222, distance: 221.2
click at [447, 222] on textarea "**********" at bounding box center [368, 229] width 433 height 21
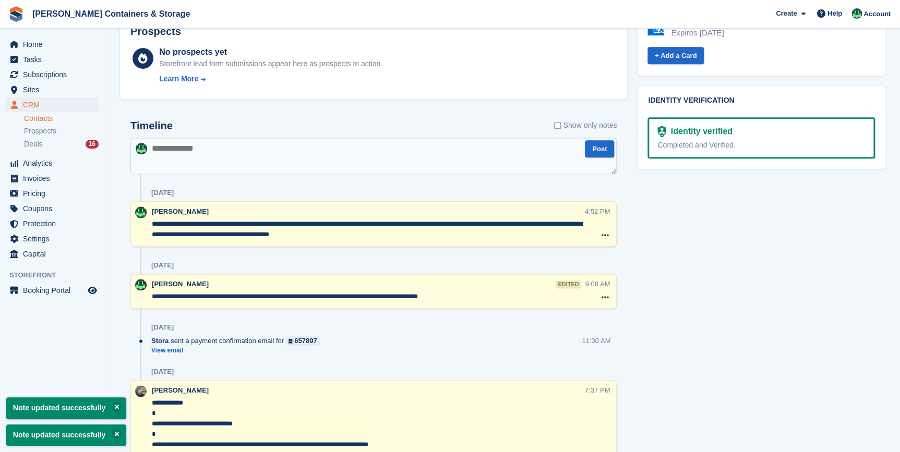
click at [344, 232] on textarea "**********" at bounding box center [368, 229] width 433 height 21
type textarea "**********"
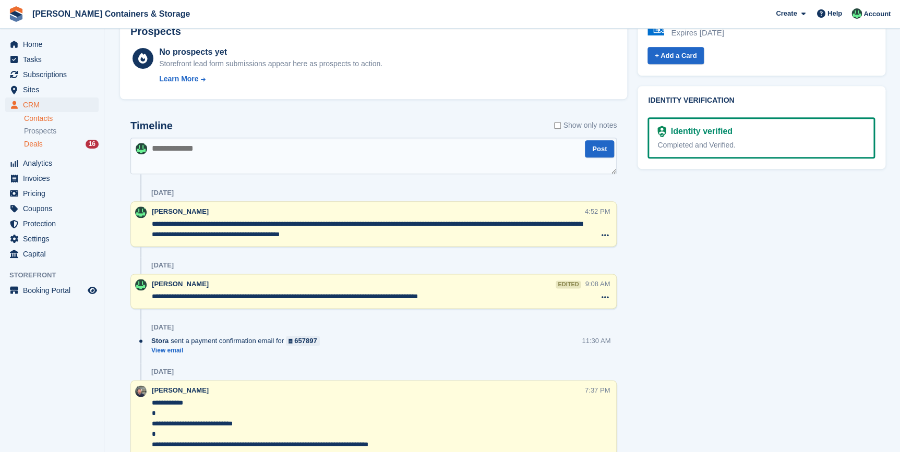
click at [55, 145] on div "Deals 16" at bounding box center [61, 144] width 75 height 10
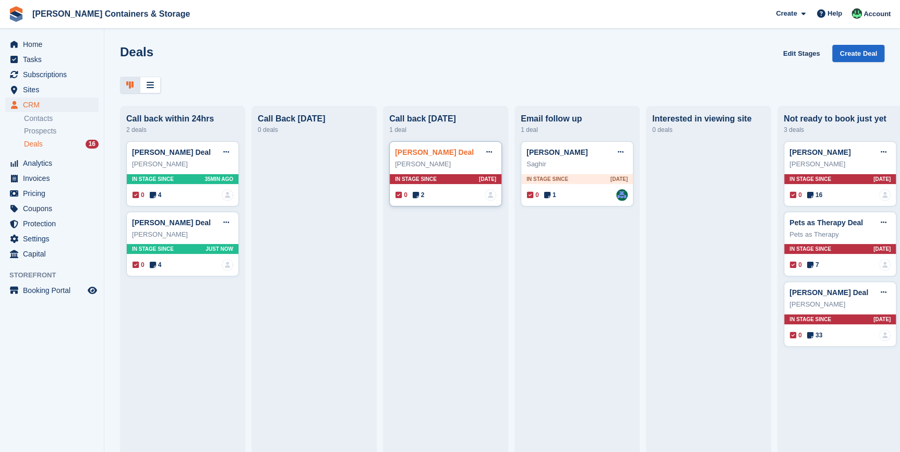
click at [425, 156] on link "Sean Hampson Deal" at bounding box center [434, 152] width 79 height 8
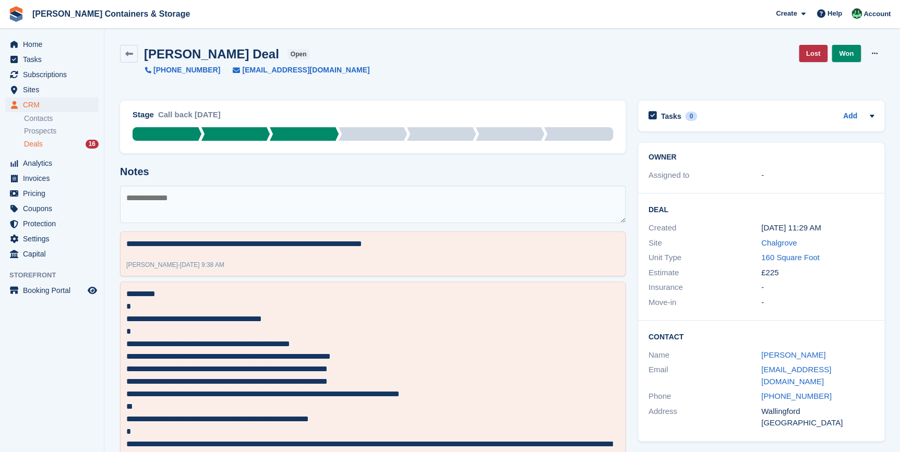
click at [173, 209] on textarea at bounding box center [373, 205] width 506 height 38
type textarea "**********"
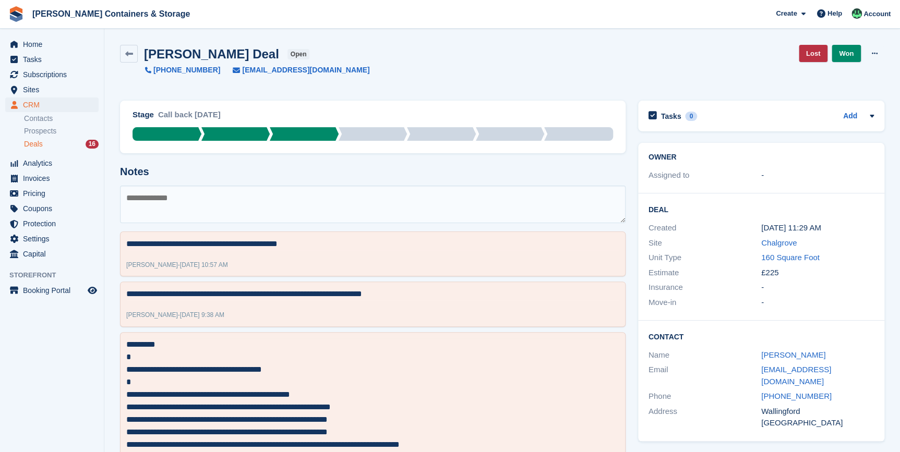
click at [41, 142] on span "Deals" at bounding box center [33, 144] width 19 height 10
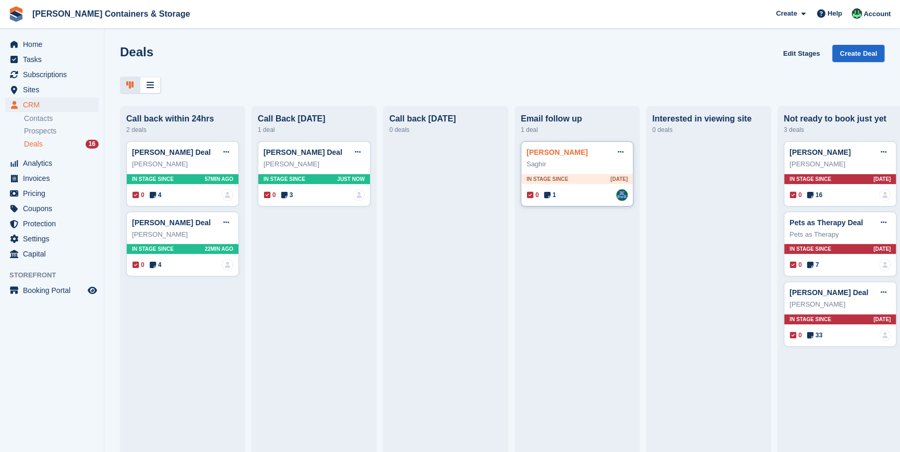
click at [544, 157] on link "Saghir Ahmed Deal" at bounding box center [557, 152] width 61 height 8
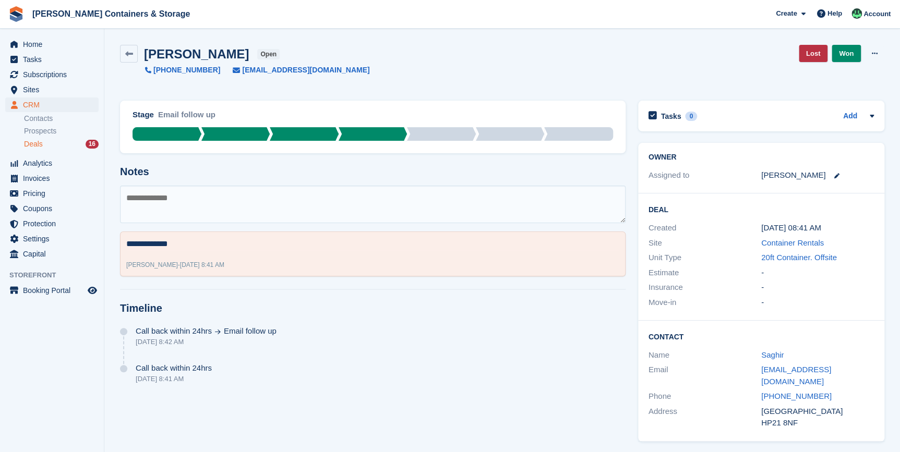
click at [41, 141] on span "Deals" at bounding box center [33, 144] width 19 height 10
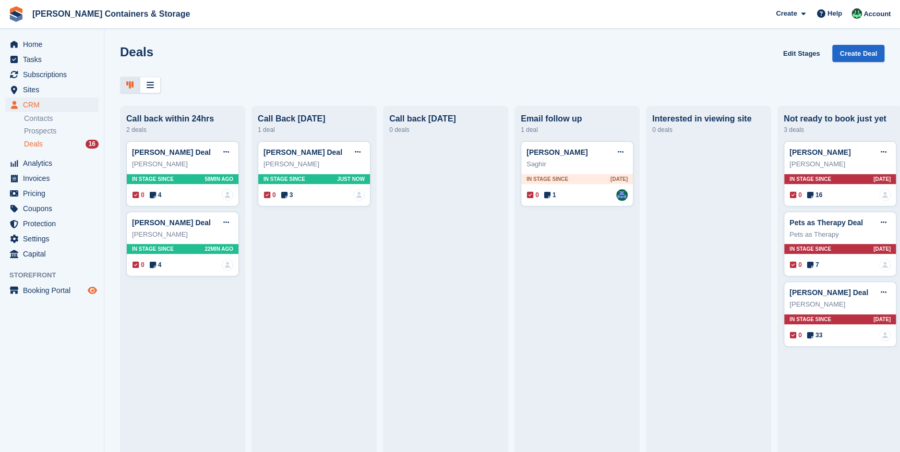
click at [93, 287] on icon "Preview store" at bounding box center [92, 291] width 9 height 8
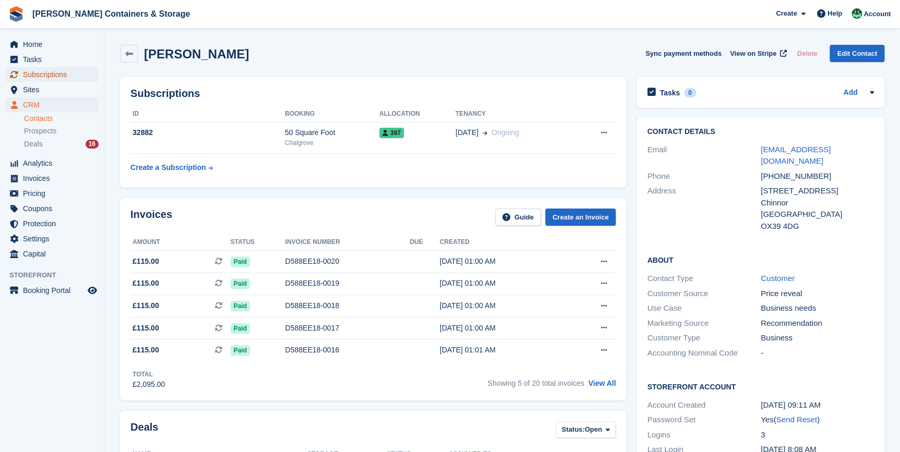
click at [41, 78] on span "Subscriptions" at bounding box center [54, 74] width 63 height 15
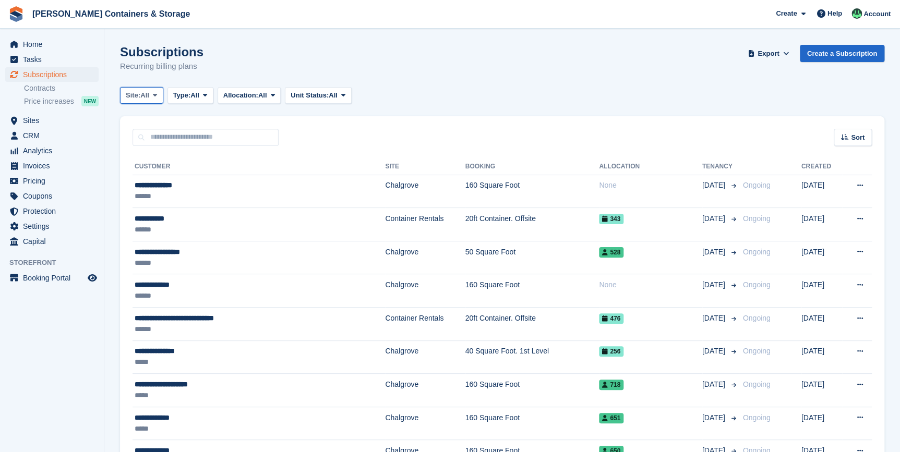
click at [162, 97] on button "Site: All" at bounding box center [141, 95] width 43 height 17
click at [156, 141] on link "Chalgrove" at bounding box center [170, 138] width 91 height 19
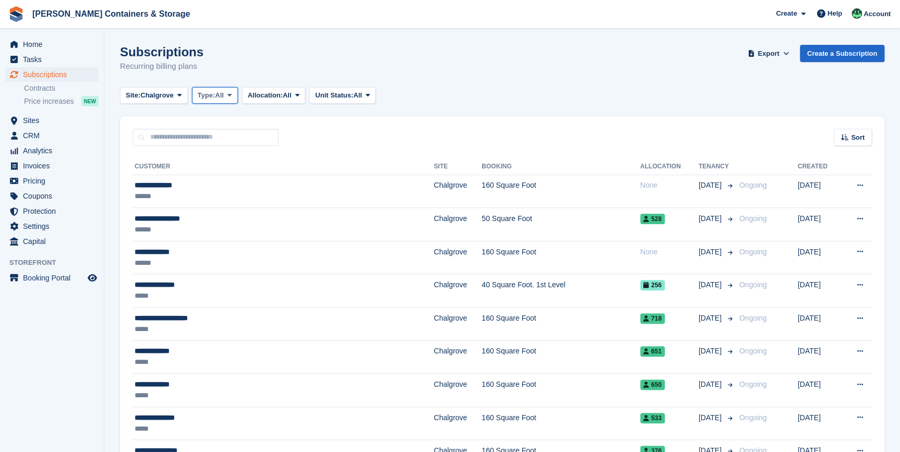
click at [221, 97] on span "All" at bounding box center [219, 95] width 9 height 10
click at [224, 177] on link "Active" at bounding box center [242, 176] width 91 height 19
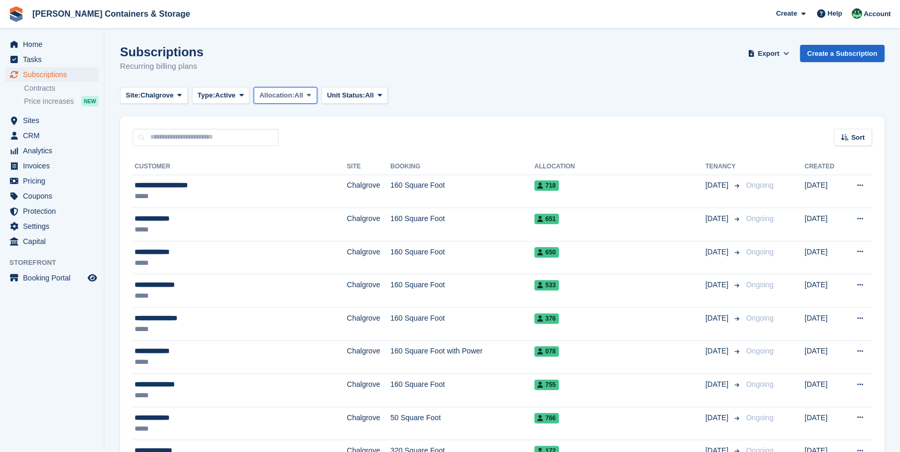
click at [293, 98] on span "Allocation:" at bounding box center [276, 95] width 35 height 10
click at [767, 89] on div "Site: Chalgrove All Chalgrove Container Rentals Type: Active All Upcoming Previ…" at bounding box center [502, 95] width 765 height 17
click at [859, 129] on div "Sort" at bounding box center [853, 137] width 38 height 17
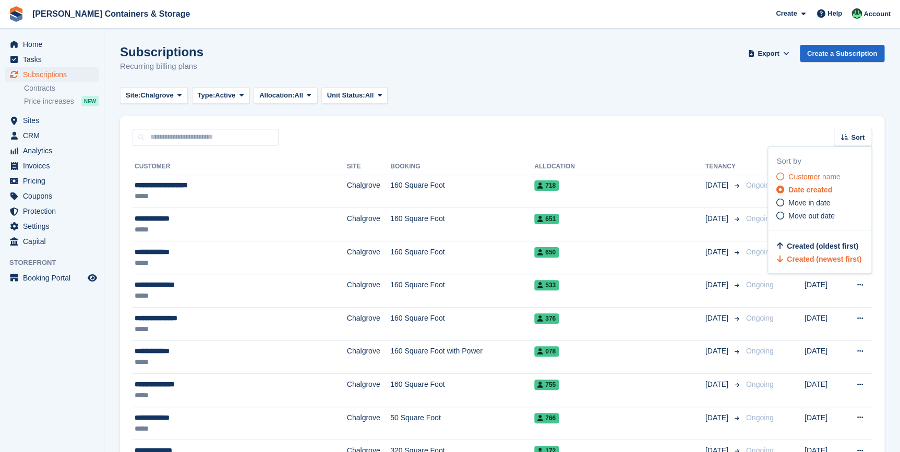
drag, startPoint x: 788, startPoint y: 168, endPoint x: 788, endPoint y: 174, distance: 6.8
click at [788, 168] on div "Sort by Customer name Date created Move in date Move out date" at bounding box center [824, 196] width 95 height 81
click at [789, 175] on span "Customer name" at bounding box center [815, 177] width 52 height 8
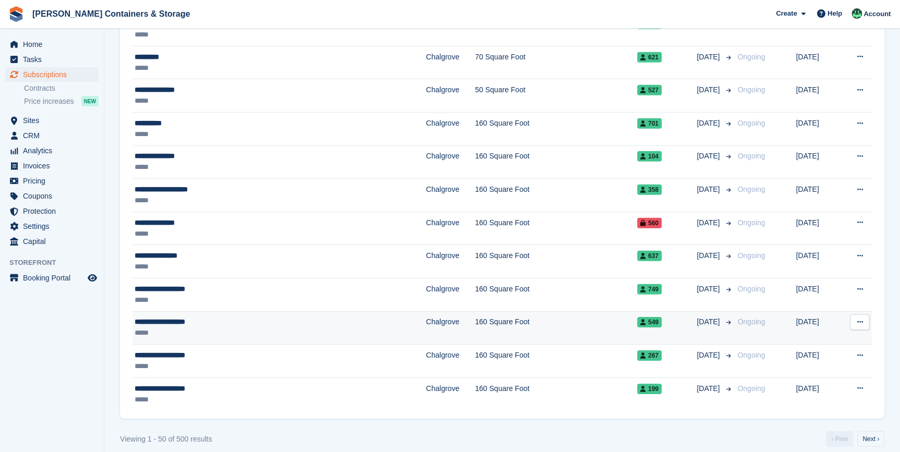
scroll to position [1431, 0]
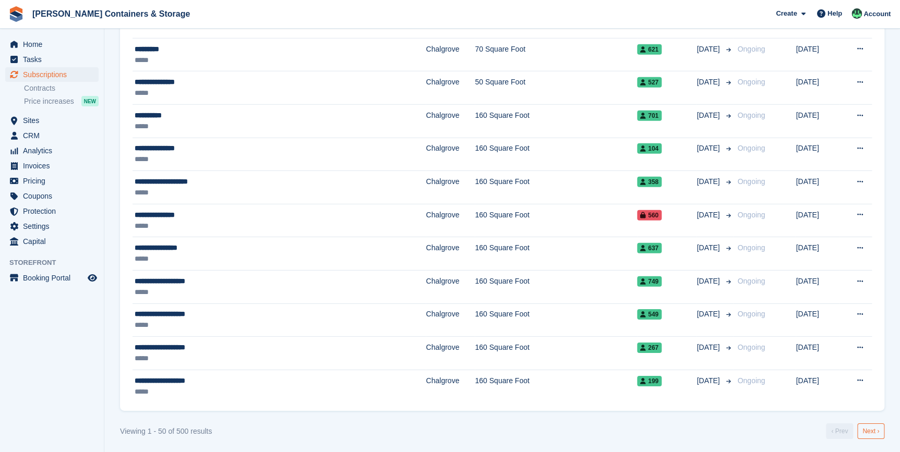
click at [878, 426] on link "Next ›" at bounding box center [870, 432] width 27 height 16
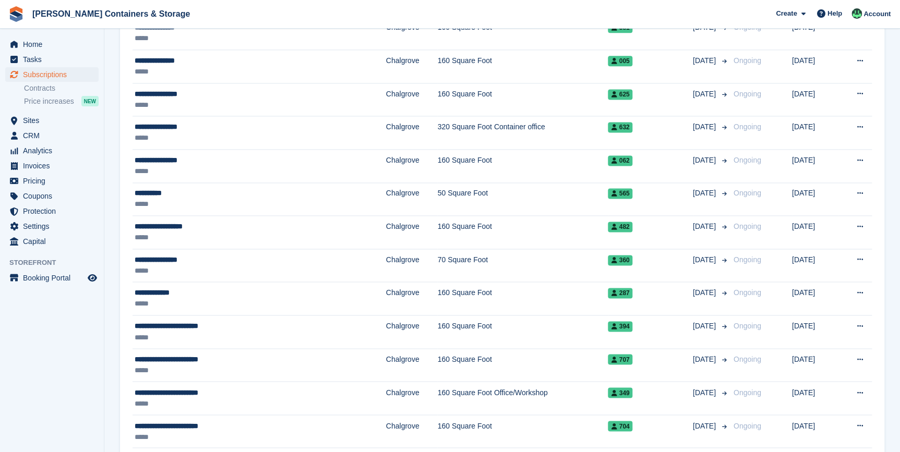
scroll to position [530, 0]
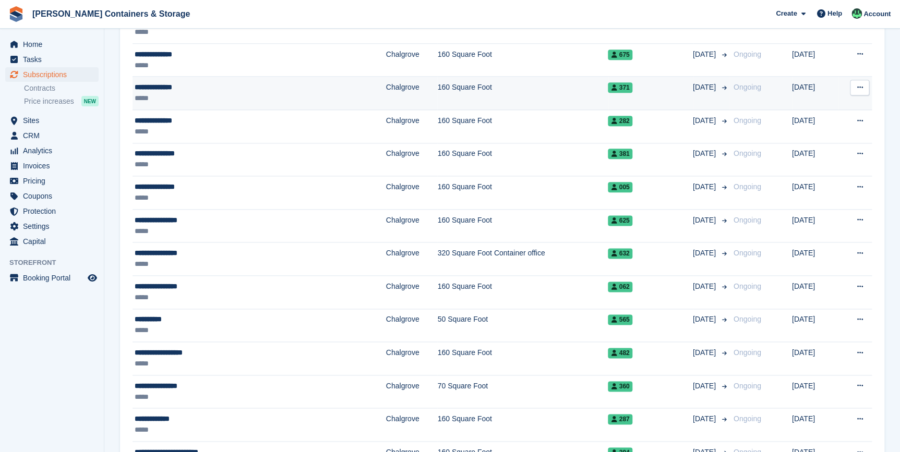
click at [169, 85] on div "**********" at bounding box center [216, 87] width 162 height 11
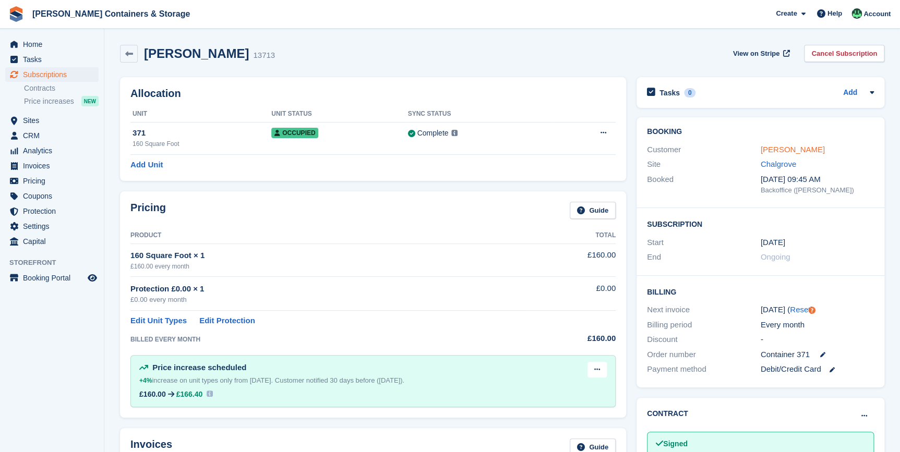
click at [784, 147] on link "[PERSON_NAME]" at bounding box center [793, 149] width 64 height 9
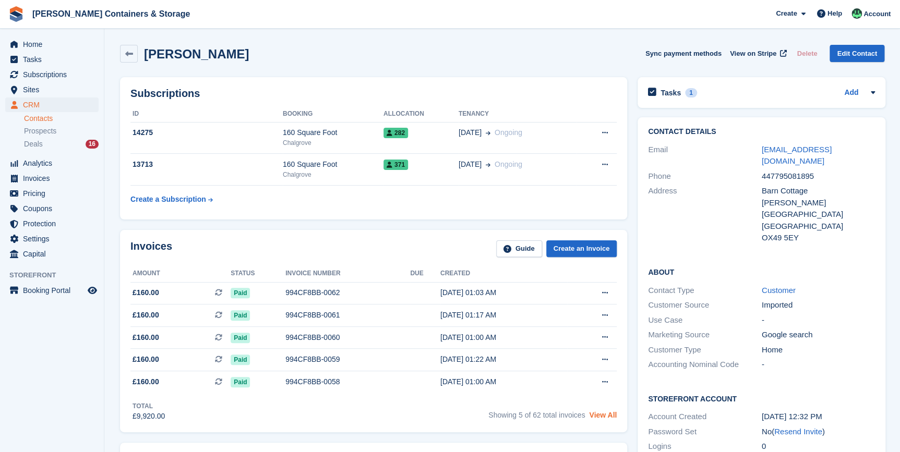
click at [610, 419] on link "View All" at bounding box center [603, 415] width 28 height 8
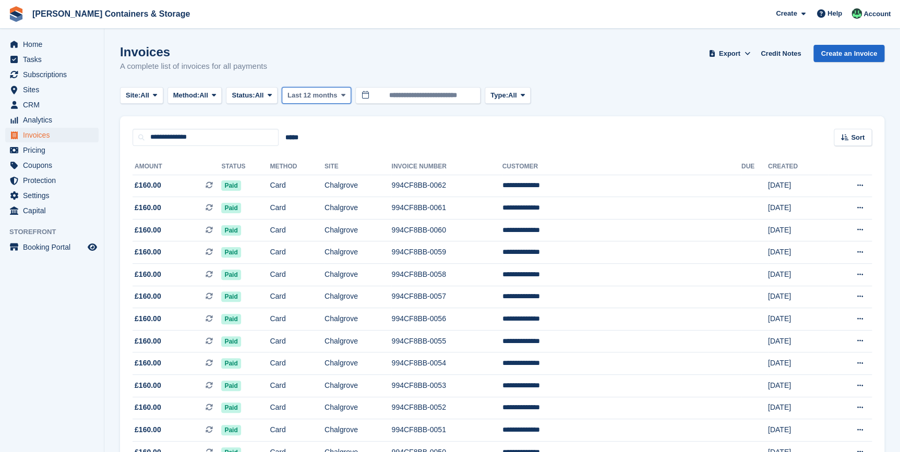
click at [341, 102] on button "Last 12 months" at bounding box center [316, 95] width 69 height 17
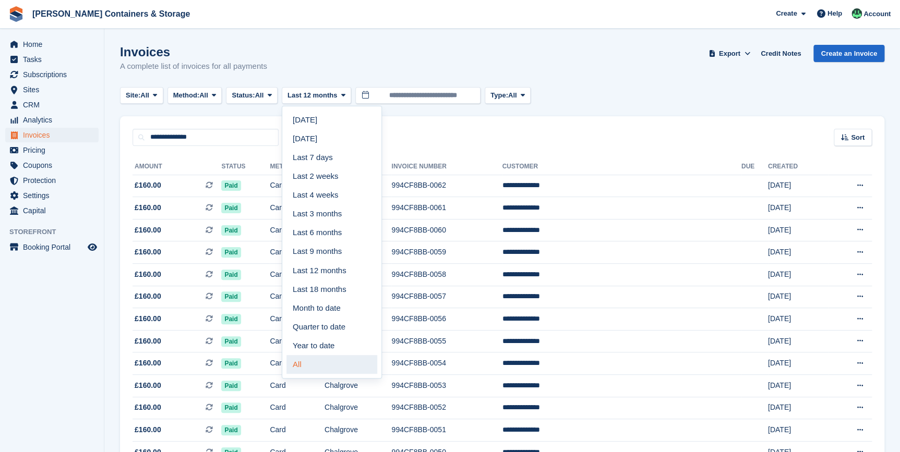
click at [329, 365] on link "All" at bounding box center [332, 364] width 91 height 19
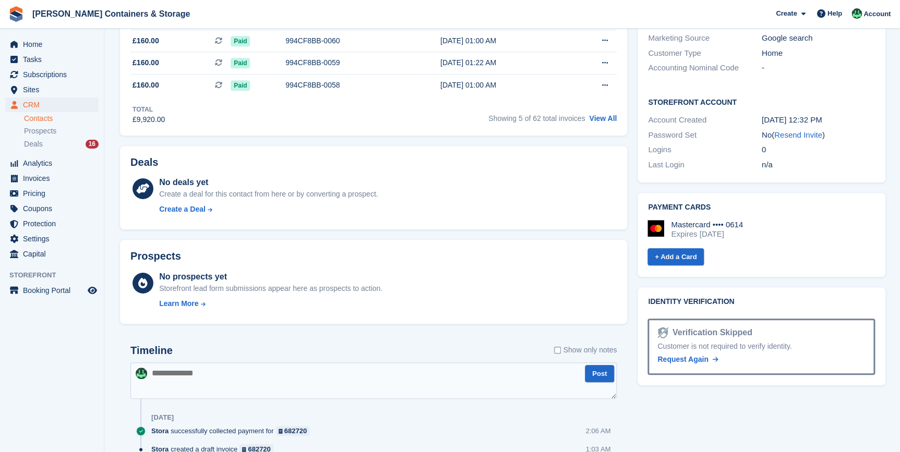
scroll to position [94, 0]
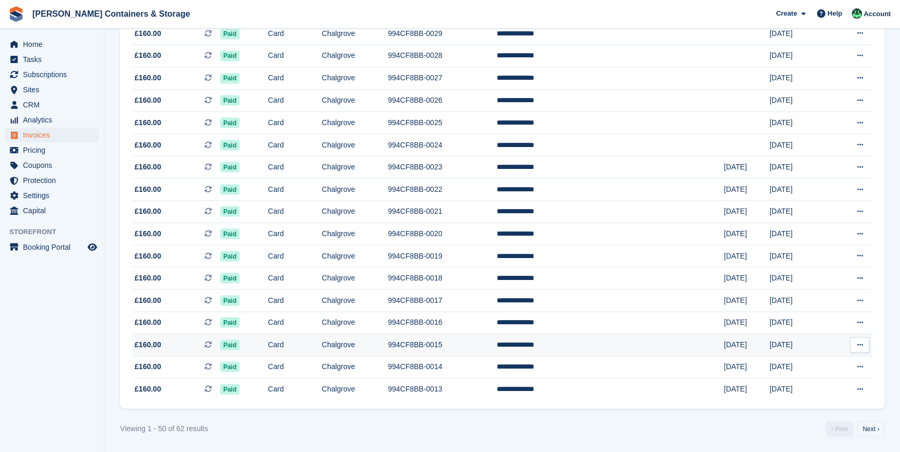
scroll to position [919, 0]
click at [876, 430] on link "Next ›" at bounding box center [870, 429] width 27 height 16
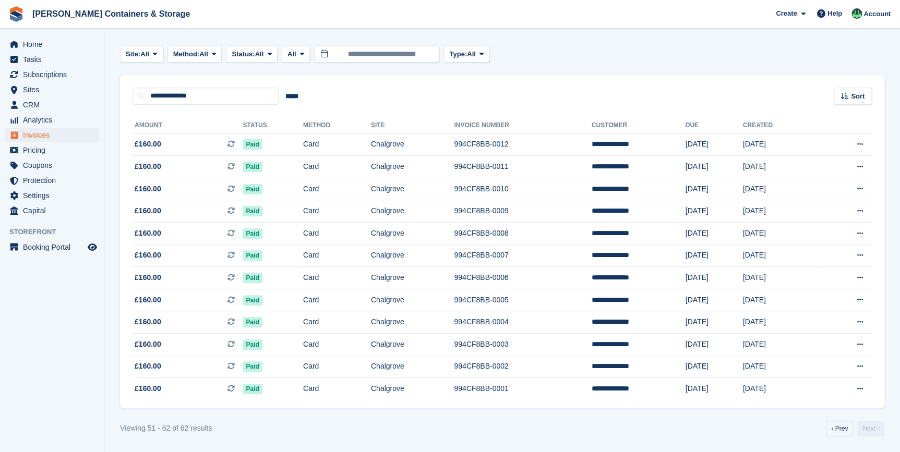
scroll to position [44, 0]
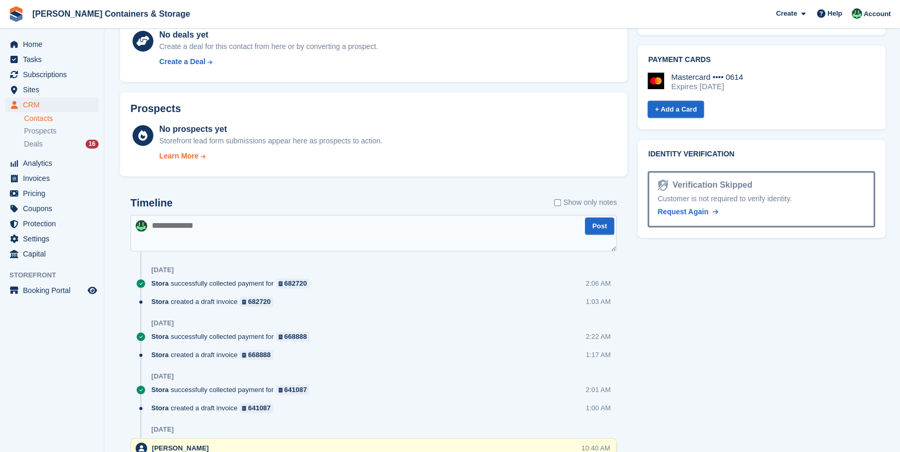
scroll to position [427, 0]
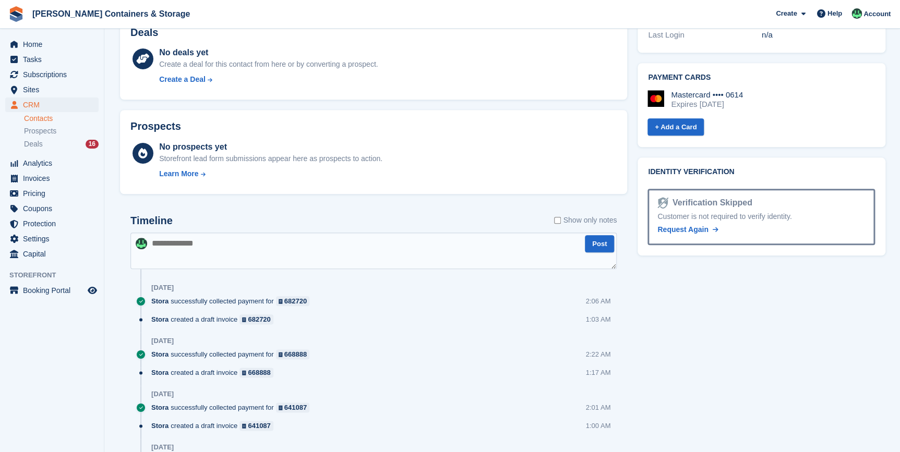
click at [204, 253] on textarea at bounding box center [373, 251] width 486 height 37
type textarea "**********"
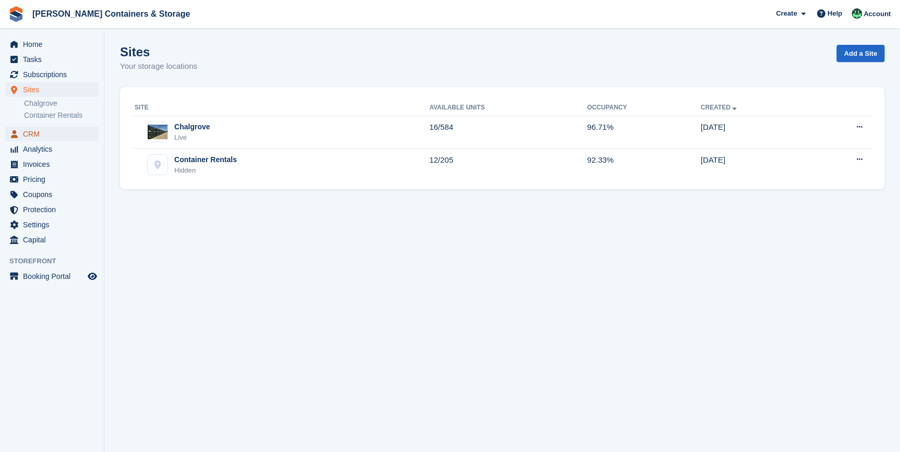
click at [32, 139] on span "CRM" at bounding box center [54, 134] width 63 height 15
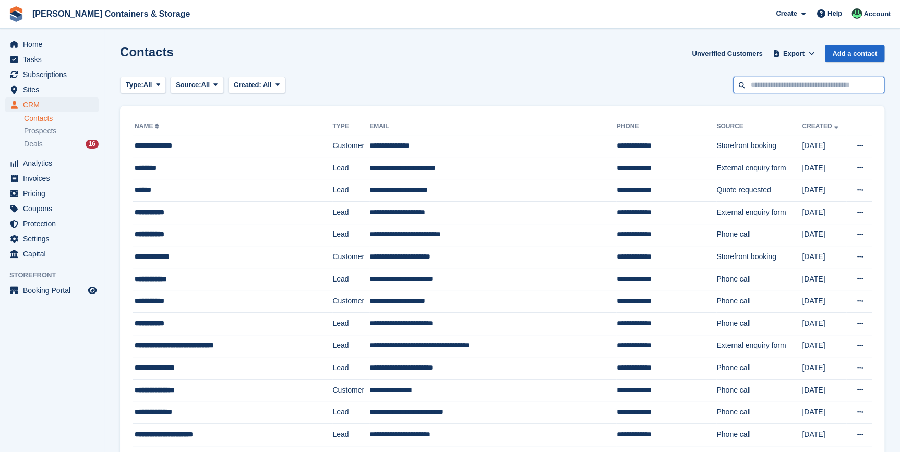
click at [773, 90] on input "text" at bounding box center [808, 85] width 151 height 17
type input "*****"
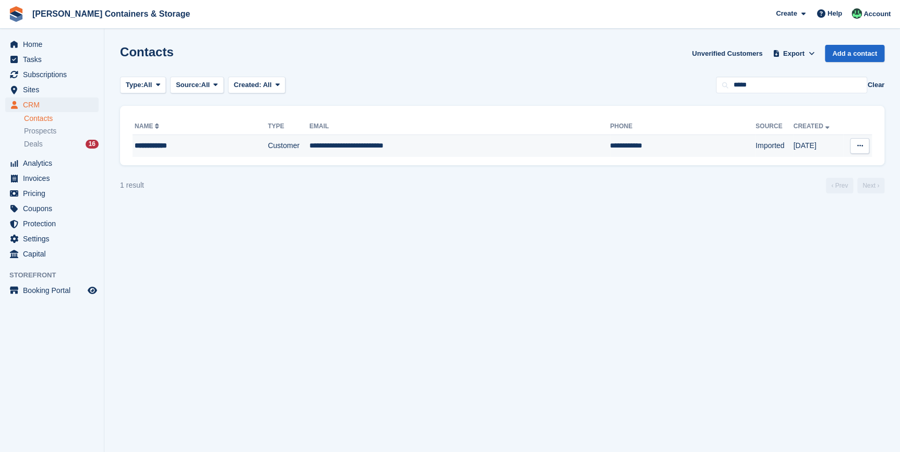
click at [176, 147] on div "**********" at bounding box center [185, 145] width 101 height 11
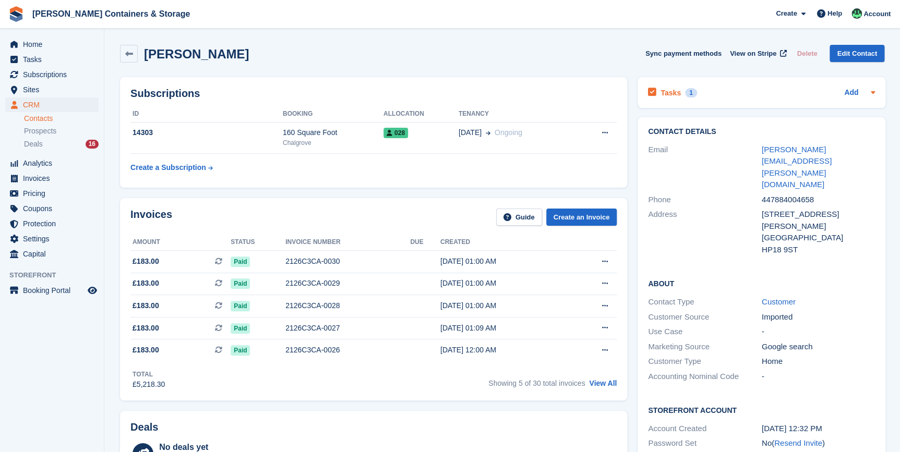
click at [675, 89] on h2 "Tasks" at bounding box center [671, 92] width 20 height 9
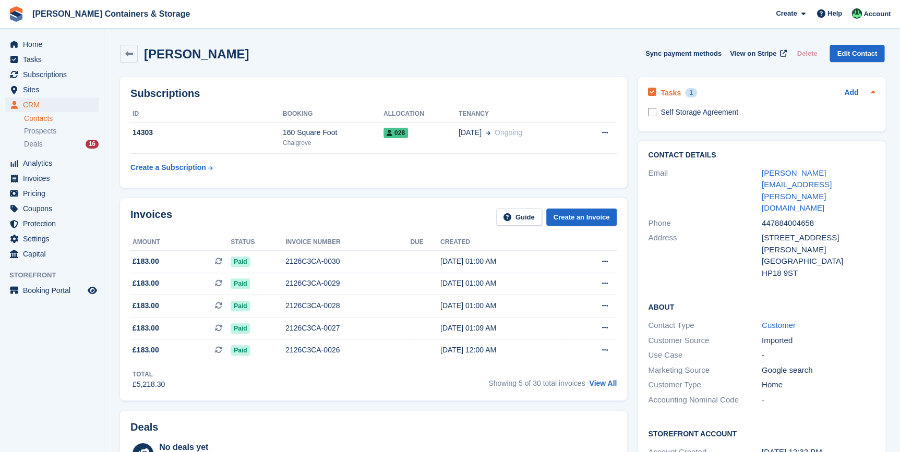
click at [674, 90] on h2 "Tasks" at bounding box center [671, 92] width 20 height 9
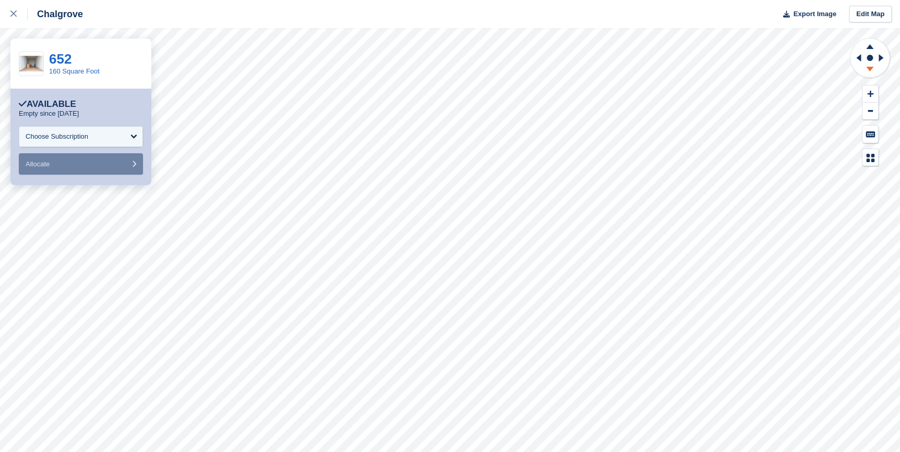
click at [868, 67] on icon at bounding box center [869, 69] width 7 height 5
click at [860, 62] on icon at bounding box center [857, 57] width 13 height 27
click at [866, 66] on icon at bounding box center [869, 70] width 27 height 13
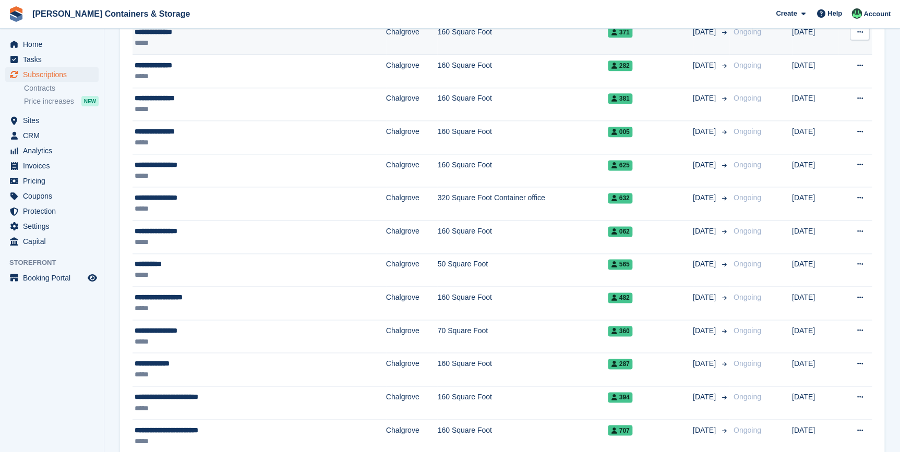
scroll to position [482, 0]
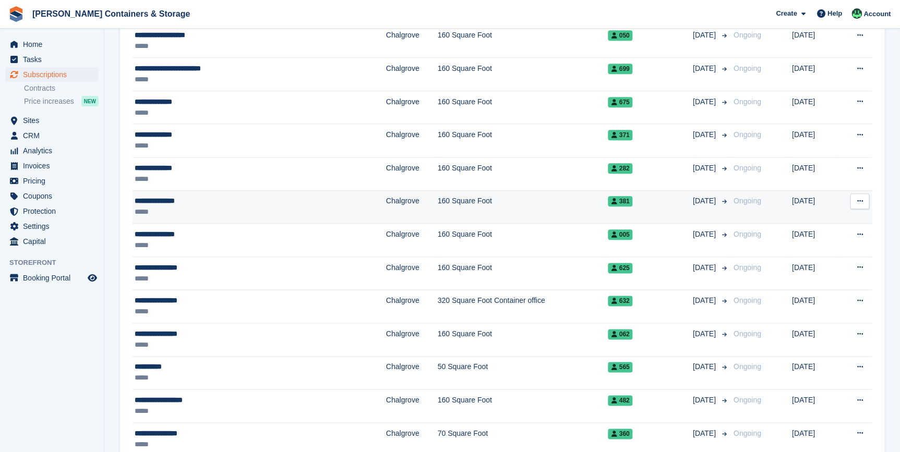
click at [172, 217] on td "**********" at bounding box center [260, 206] width 254 height 33
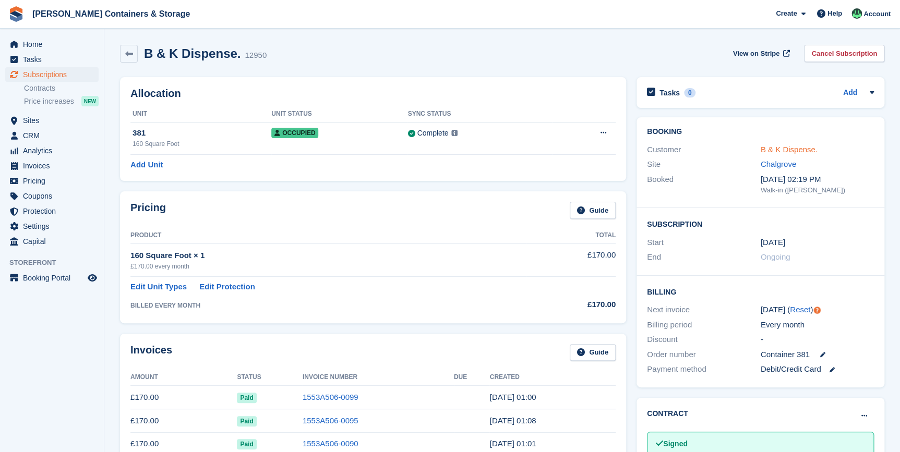
click at [783, 150] on link "B & K Dispense." at bounding box center [789, 149] width 57 height 9
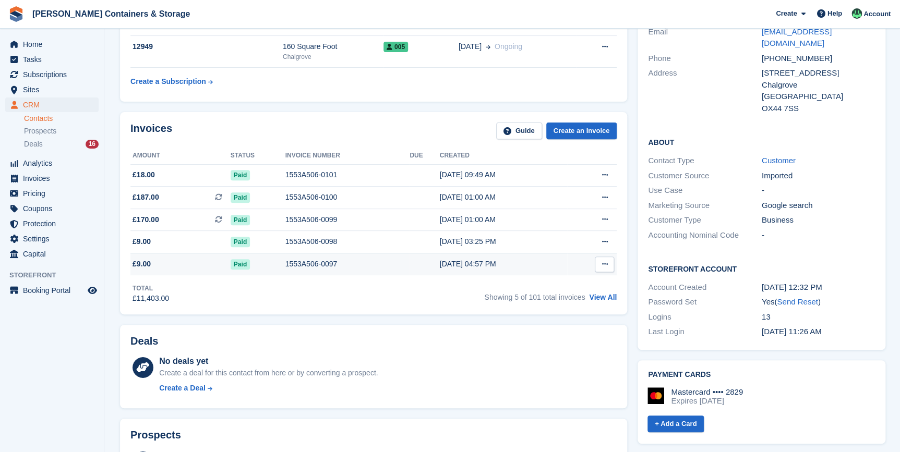
scroll to position [142, 0]
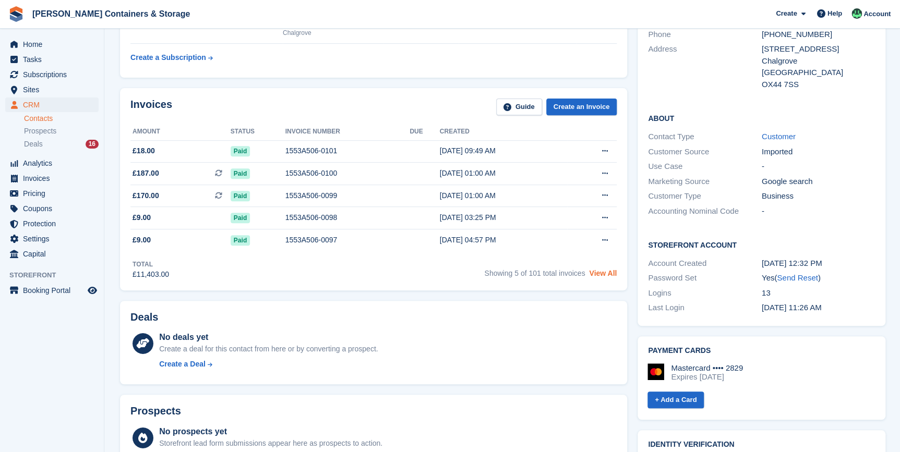
click at [599, 273] on link "View All" at bounding box center [603, 273] width 28 height 8
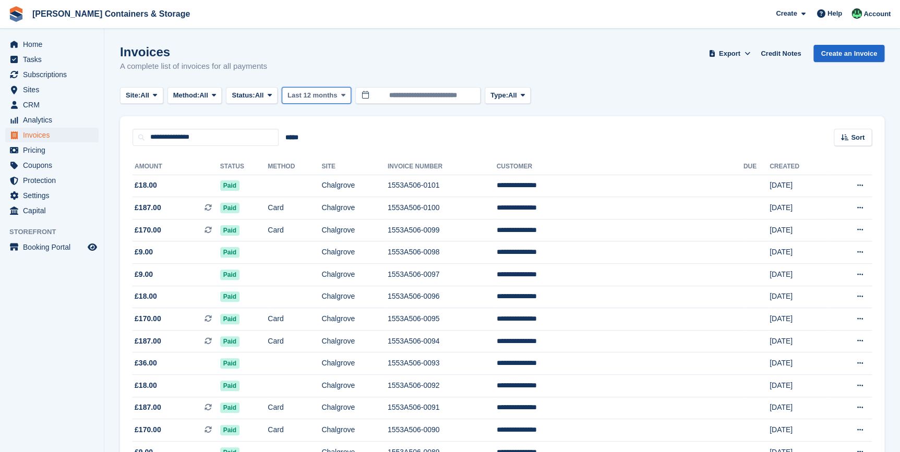
click at [343, 103] on button "Last 12 months" at bounding box center [316, 95] width 69 height 17
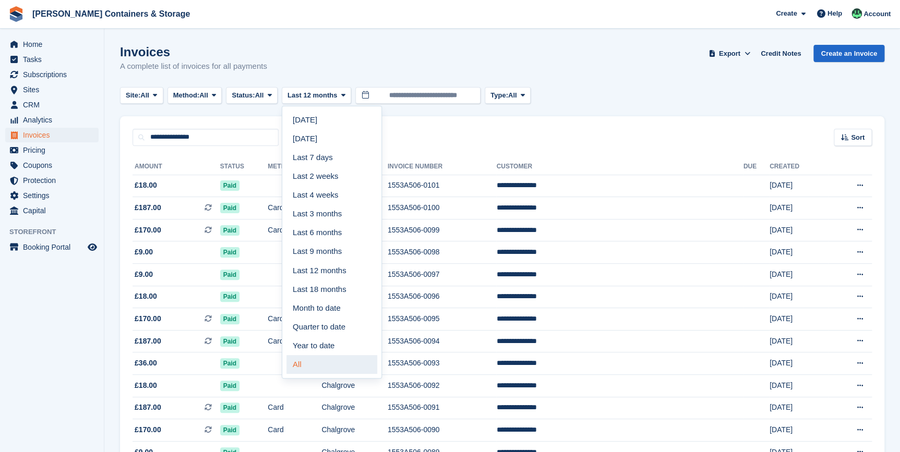
click at [314, 360] on link "All" at bounding box center [332, 364] width 91 height 19
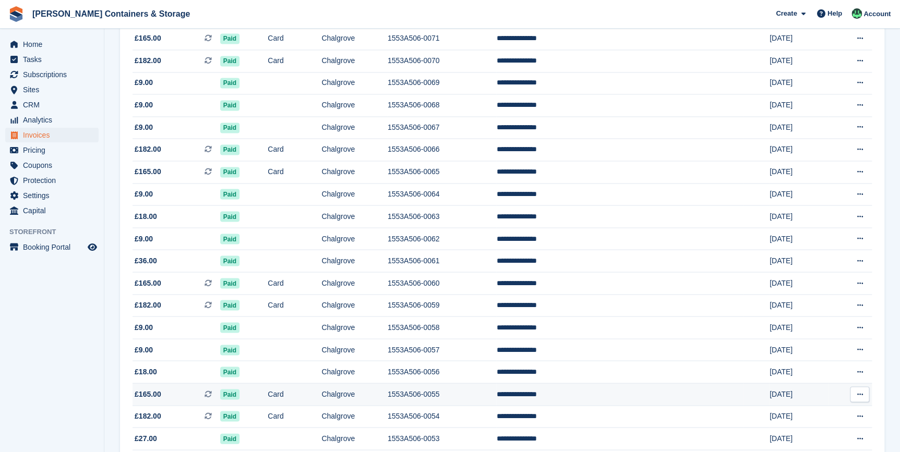
scroll to position [902, 0]
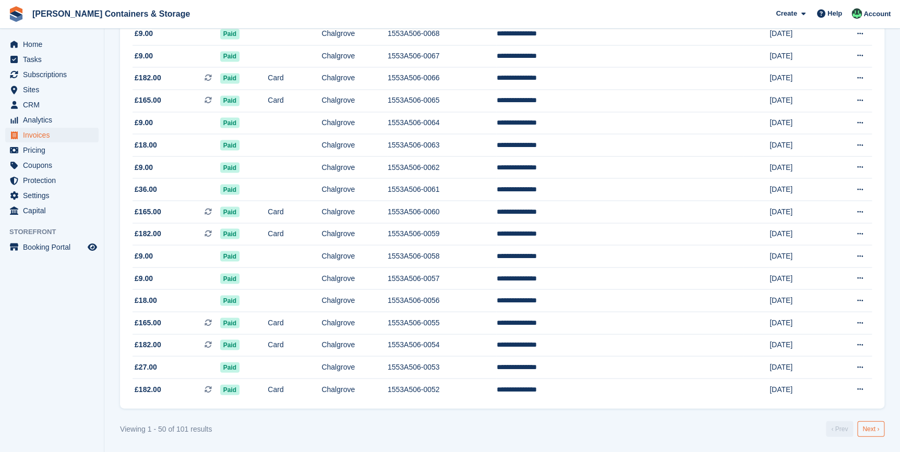
click at [867, 428] on link "Next ›" at bounding box center [870, 429] width 27 height 16
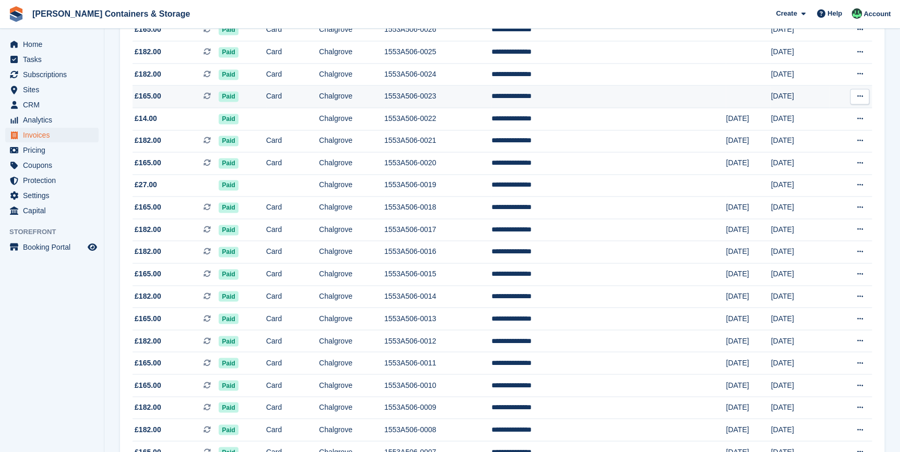
scroll to position [664, 0]
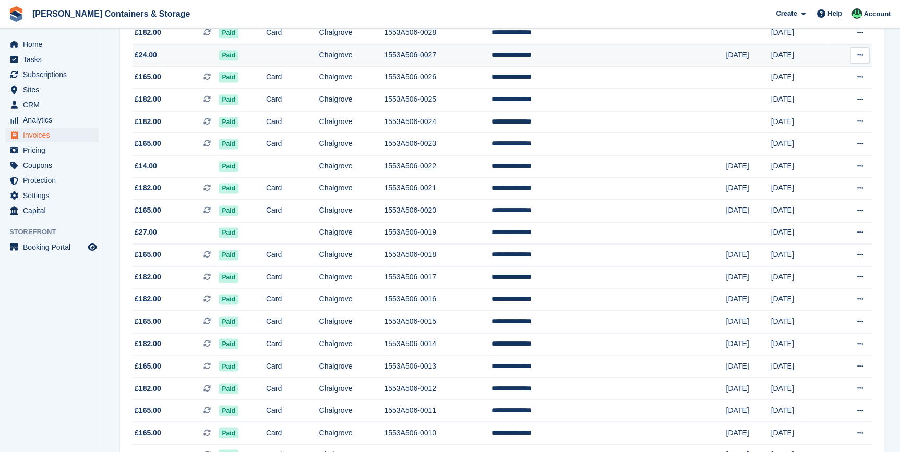
click at [150, 61] on span "£24.00" at bounding box center [146, 55] width 22 height 11
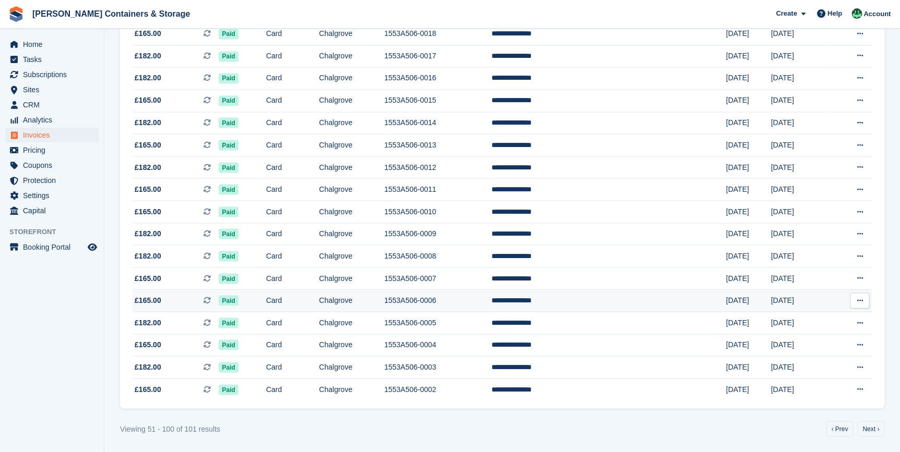
scroll to position [902, 0]
click at [842, 428] on link "‹ Prev" at bounding box center [839, 429] width 27 height 16
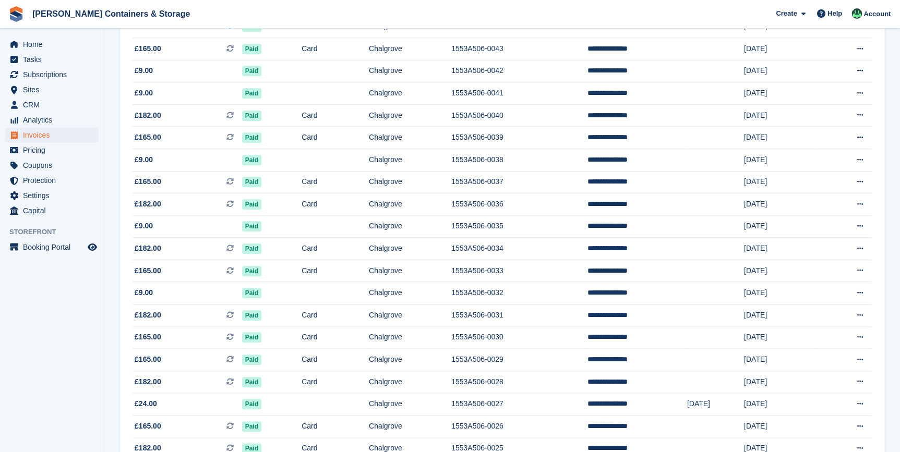
scroll to position [919, 0]
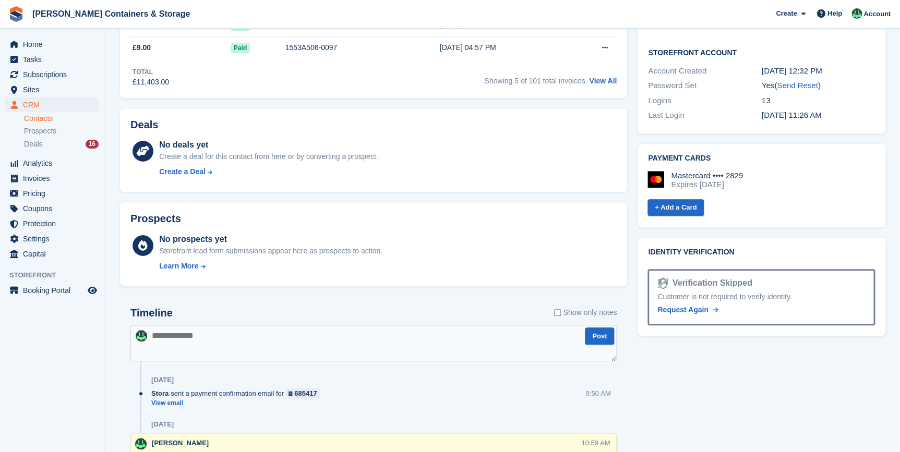
scroll to position [474, 0]
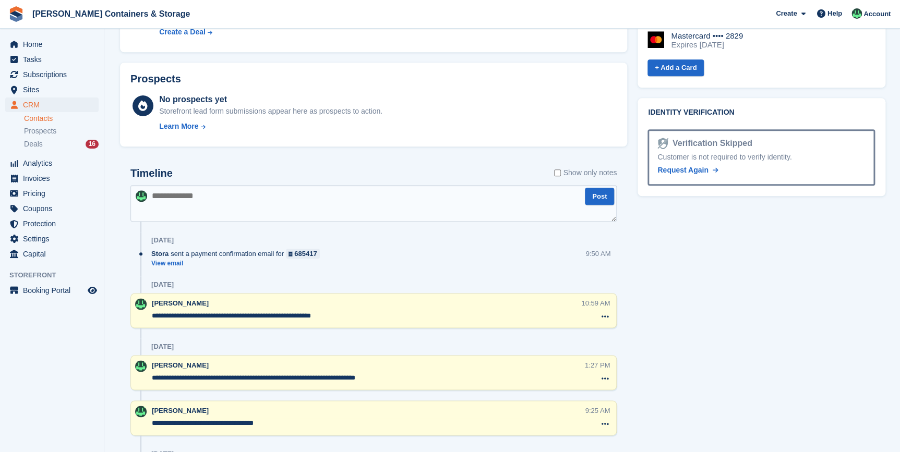
click at [194, 198] on textarea at bounding box center [373, 203] width 486 height 37
paste textarea "**********"
type textarea "**********"
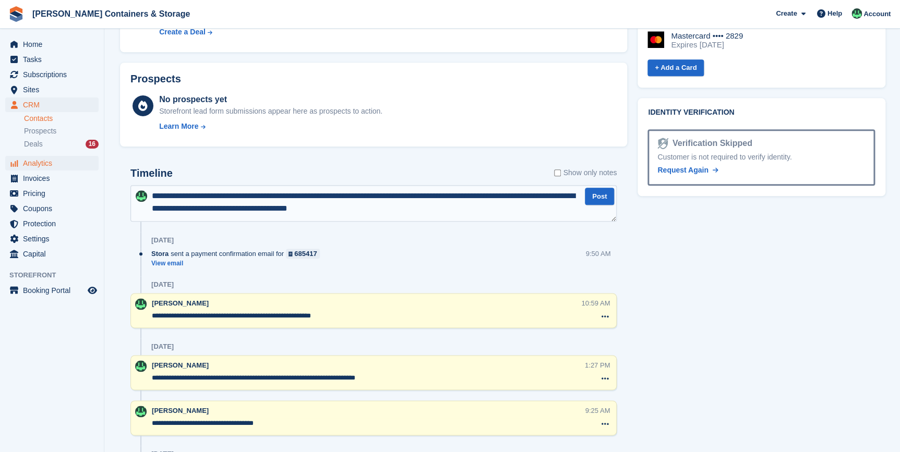
drag, startPoint x: 386, startPoint y: 205, endPoint x: 58, endPoint y: 163, distance: 331.0
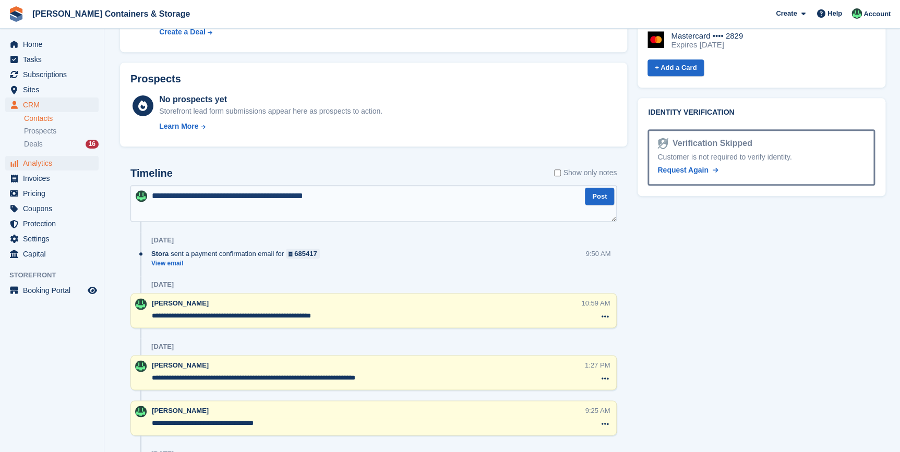
type textarea "**********"
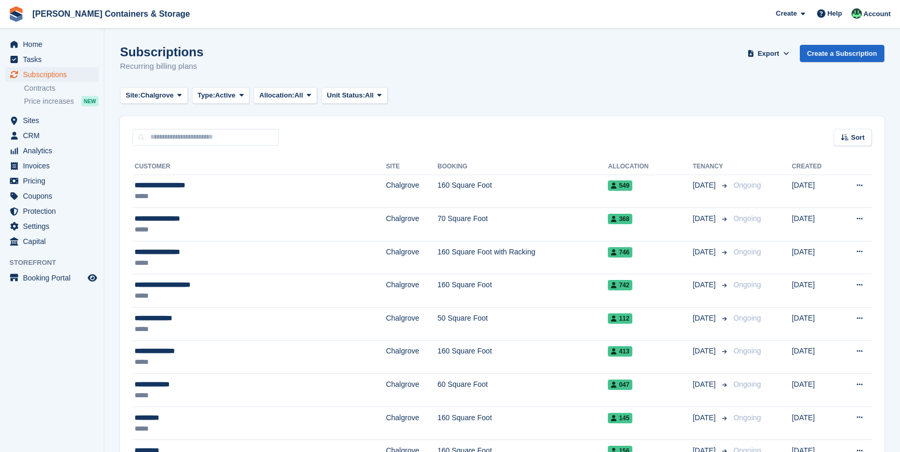
scroll to position [482, 0]
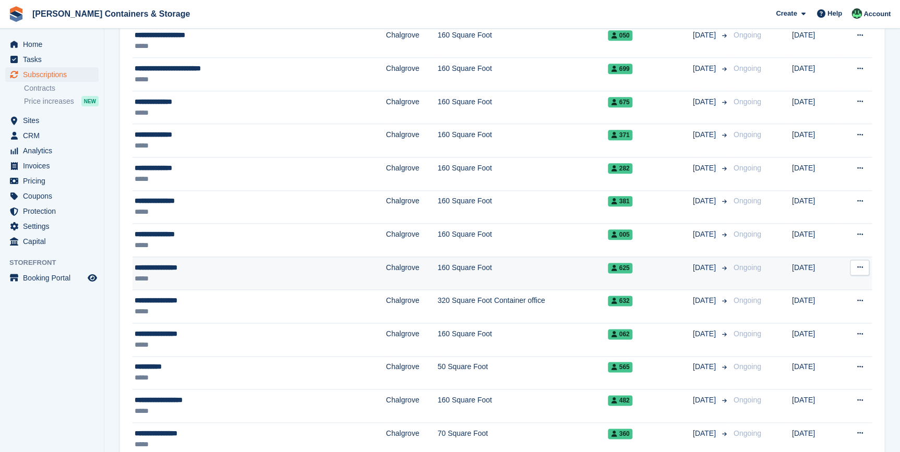
click at [182, 265] on div "**********" at bounding box center [216, 268] width 162 height 11
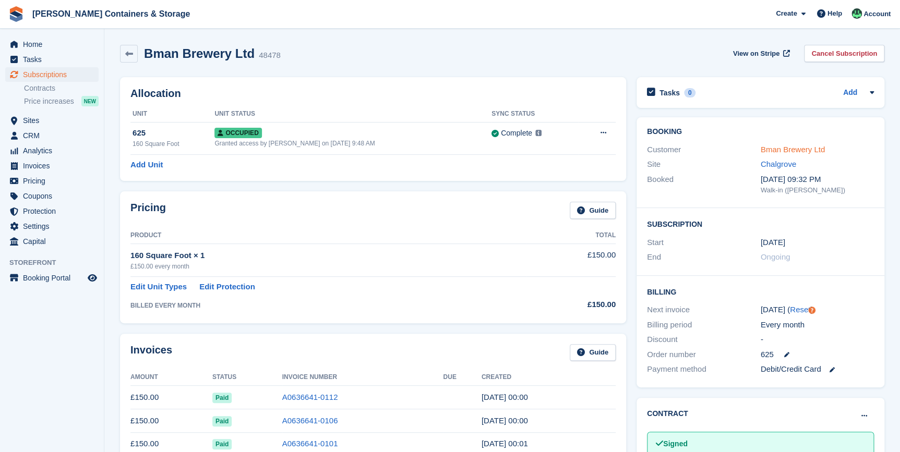
click at [788, 153] on link "Bman Brewery Ltd" at bounding box center [793, 149] width 64 height 9
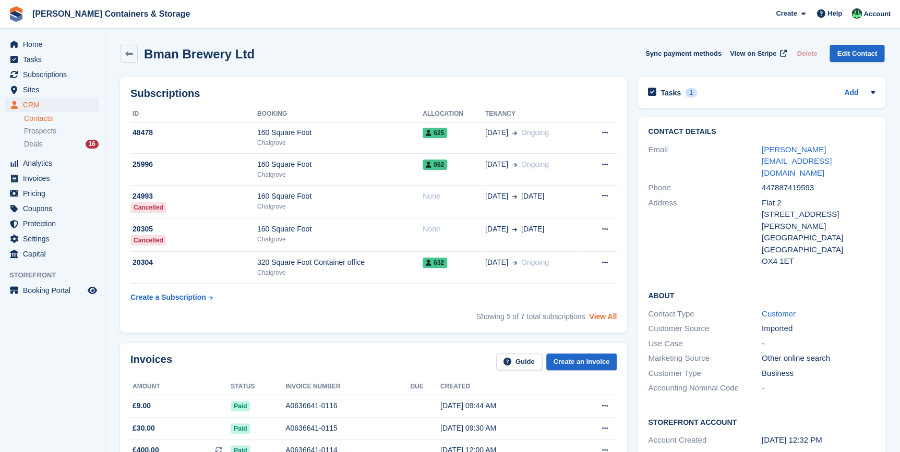
click at [611, 319] on link "View All" at bounding box center [603, 317] width 28 height 8
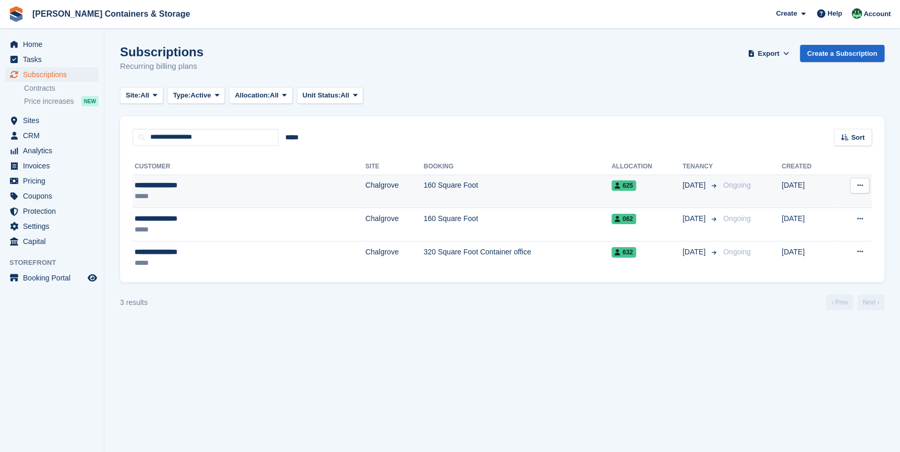
click at [256, 176] on td "**********" at bounding box center [249, 191] width 233 height 33
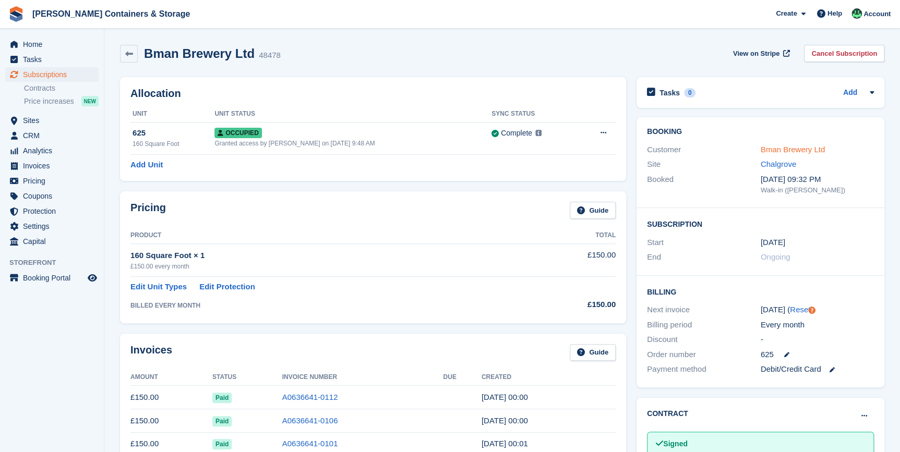
click at [772, 148] on link "Bman Brewery Ltd" at bounding box center [793, 149] width 64 height 9
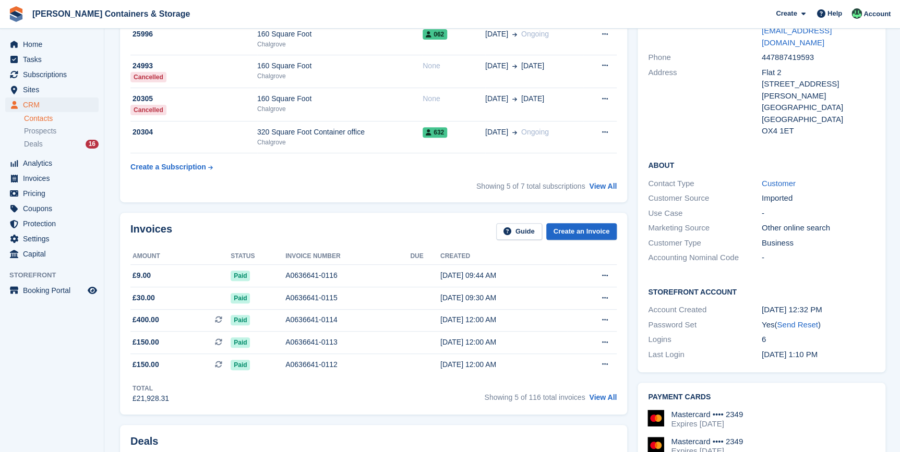
scroll to position [284, 0]
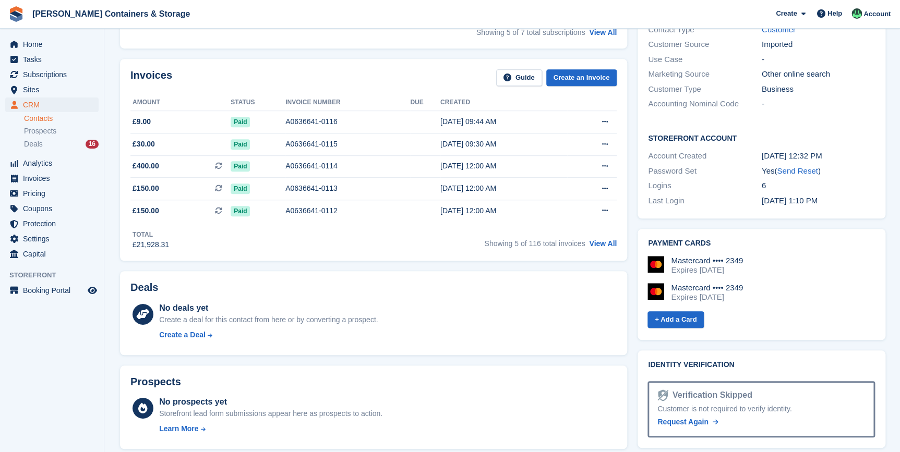
click at [602, 251] on div "Showing 5 of 116 total invoices View All" at bounding box center [550, 242] width 133 height 16
click at [601, 245] on link "View All" at bounding box center [603, 244] width 28 height 8
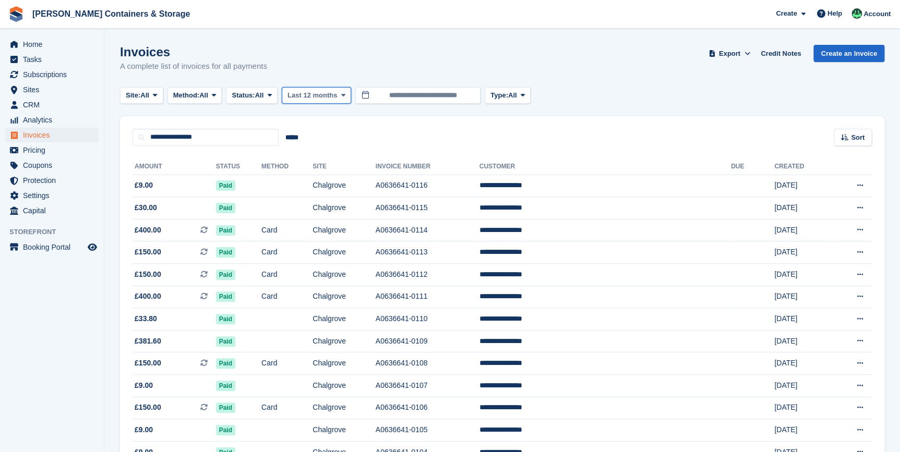
click at [344, 94] on icon at bounding box center [343, 95] width 4 height 7
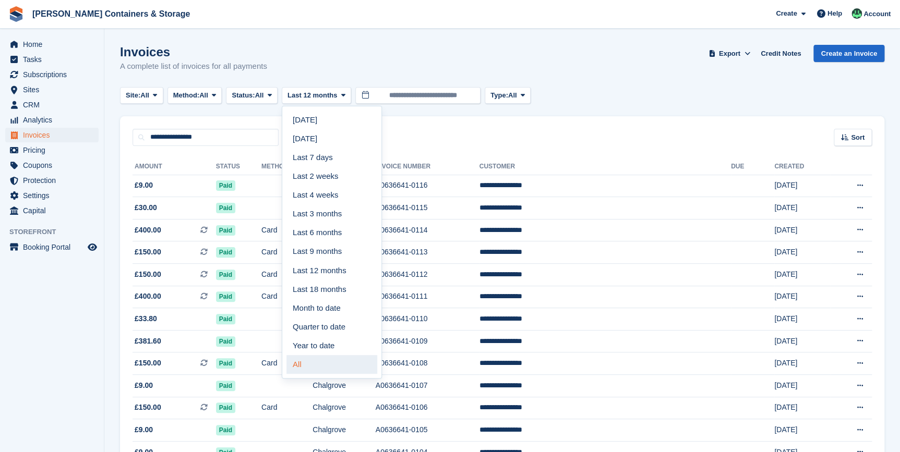
click at [301, 366] on link "All" at bounding box center [332, 364] width 91 height 19
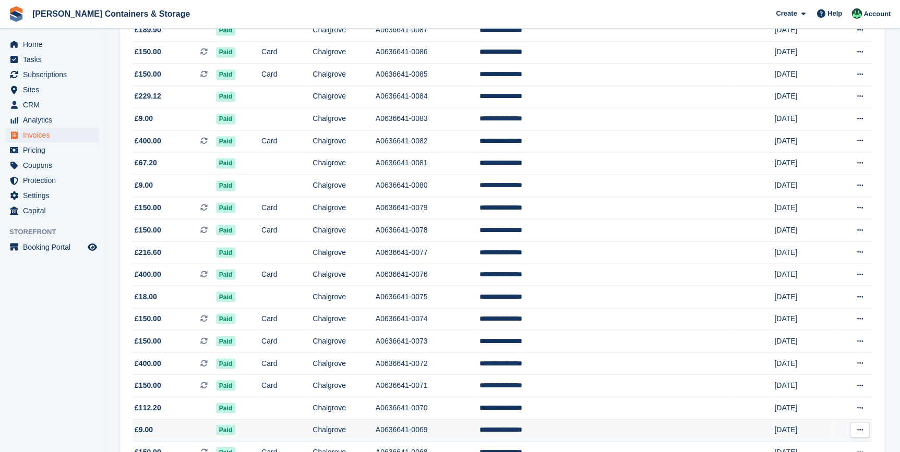
scroll to position [902, 0]
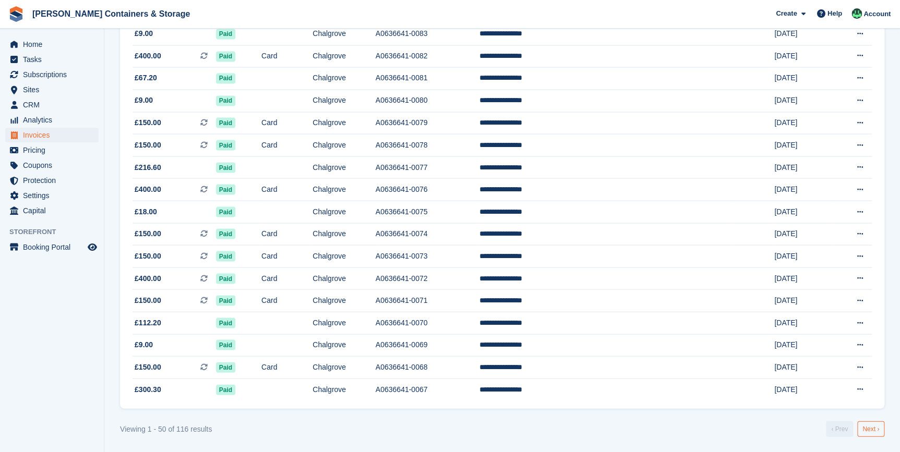
click at [866, 431] on link "Next ›" at bounding box center [870, 429] width 27 height 16
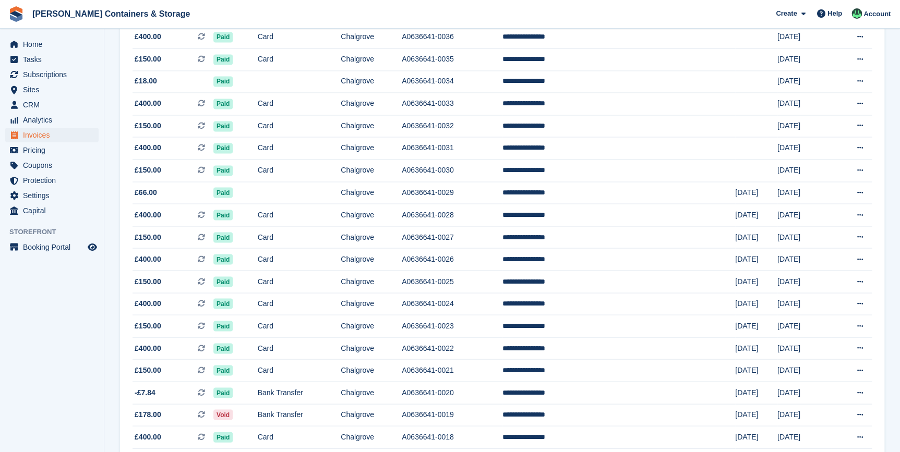
scroll to position [902, 0]
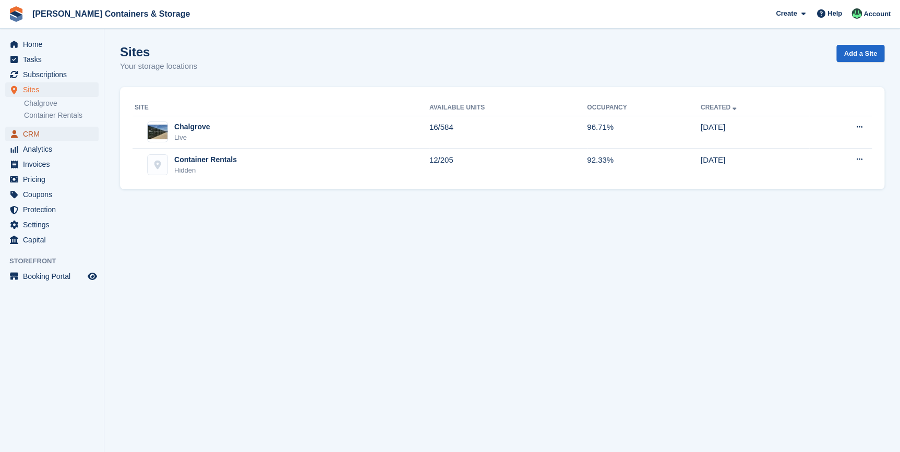
click at [37, 129] on span "CRM" at bounding box center [54, 134] width 63 height 15
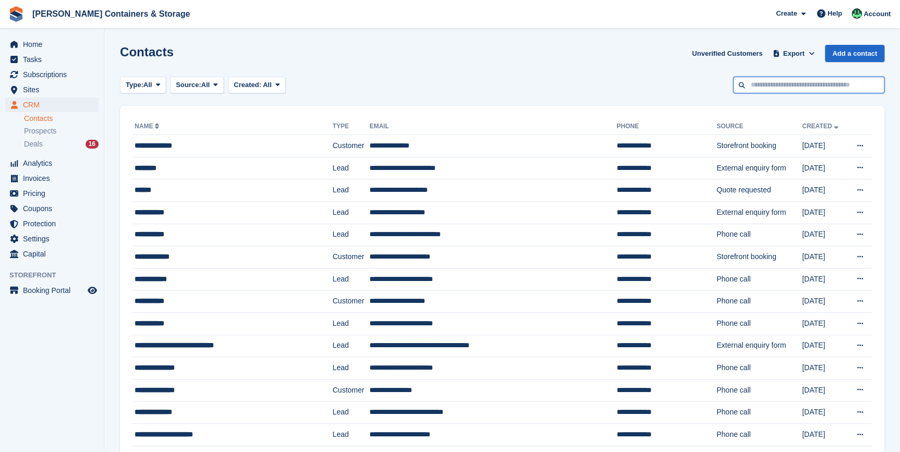
click at [772, 89] on input "text" at bounding box center [808, 85] width 151 height 17
type input "**********"
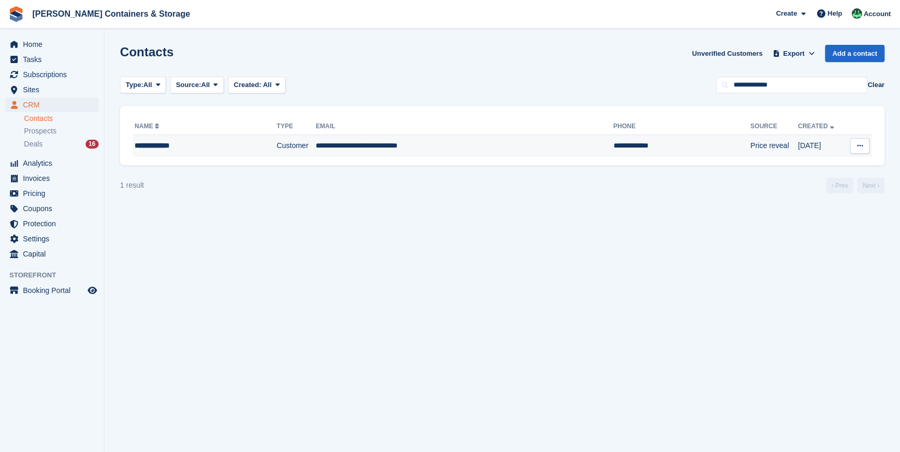
click at [188, 151] on td "**********" at bounding box center [205, 146] width 144 height 22
